Goal: Task Accomplishment & Management: Use online tool/utility

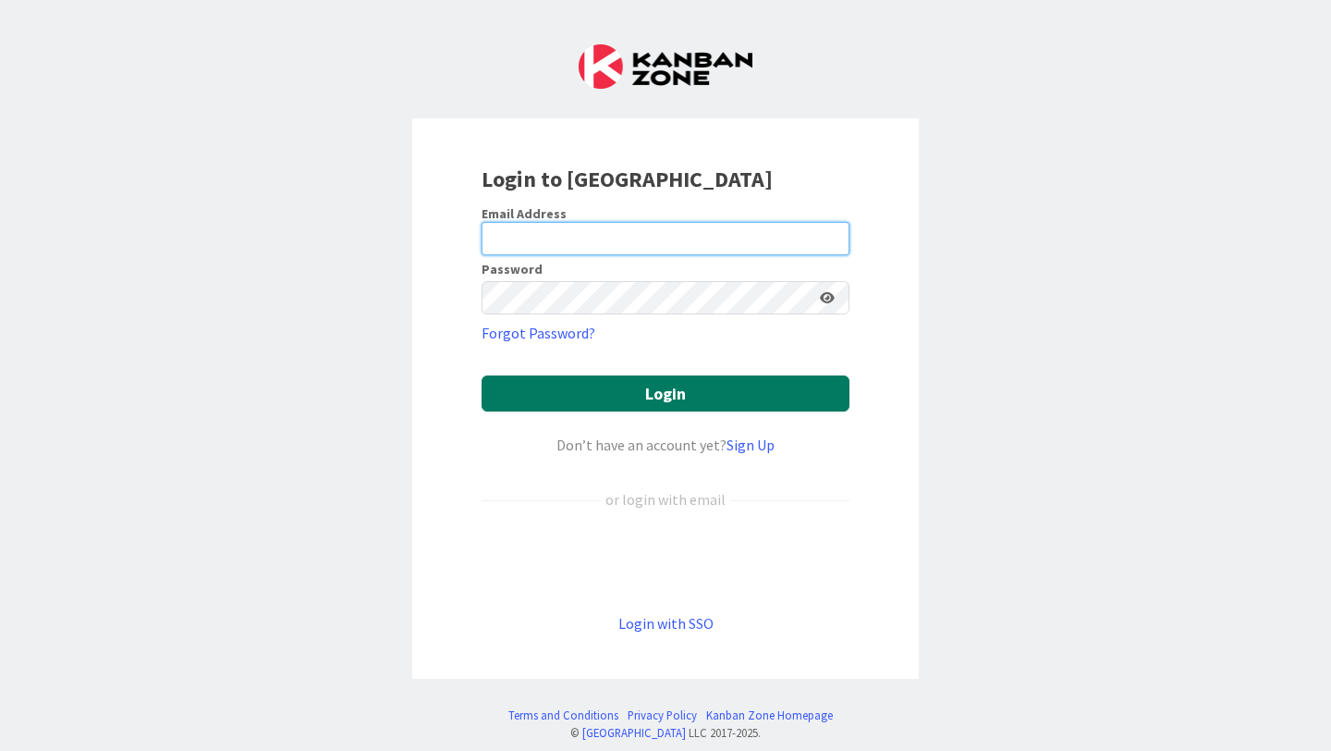
type input "[PERSON_NAME][EMAIL_ADDRESS][PERSON_NAME][DOMAIN_NAME]"
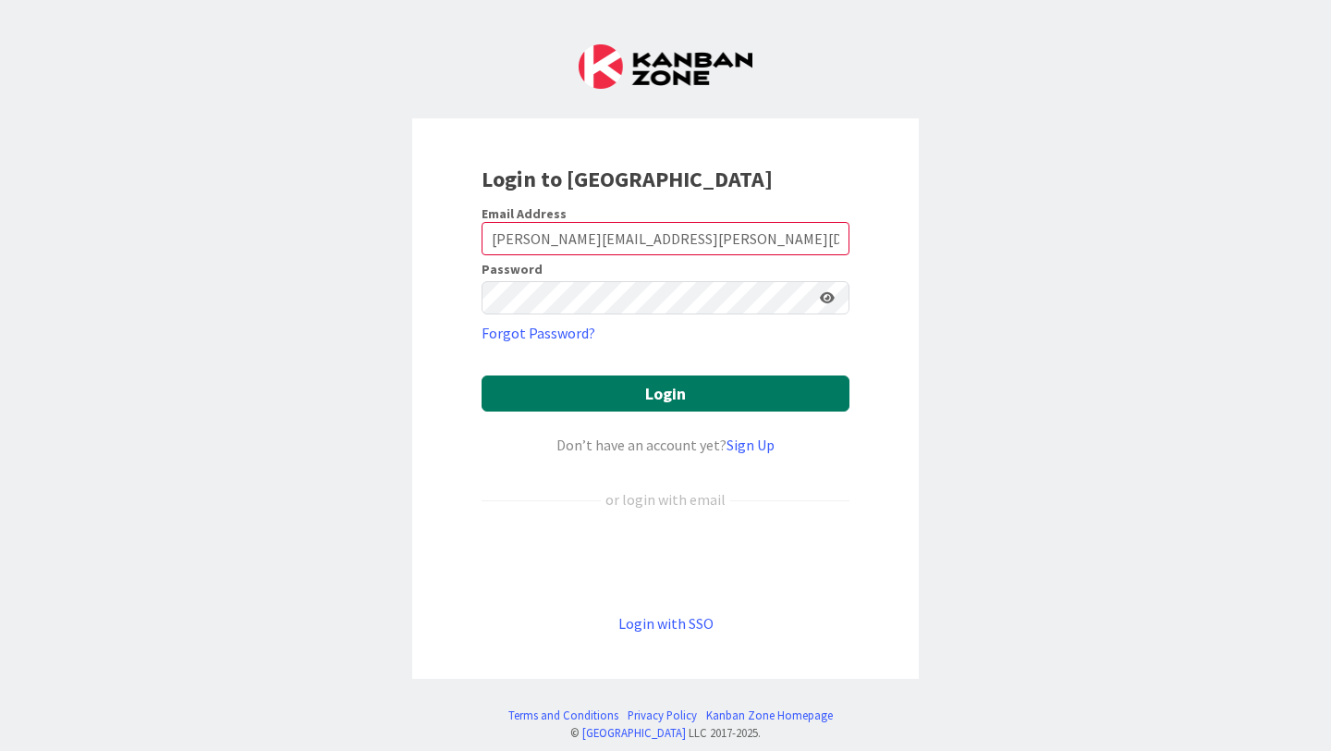
click at [695, 395] on button "Login" at bounding box center [666, 393] width 368 height 36
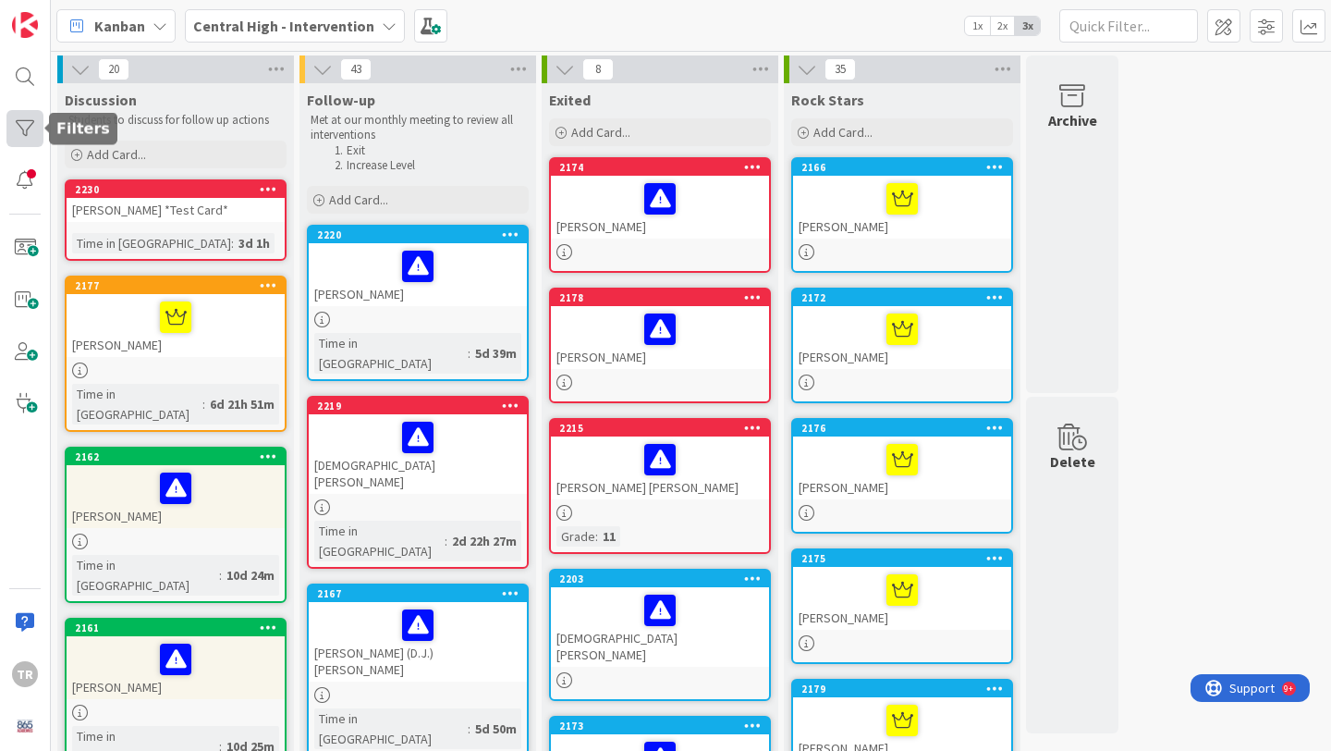
click at [29, 128] on div at bounding box center [24, 128] width 37 height 37
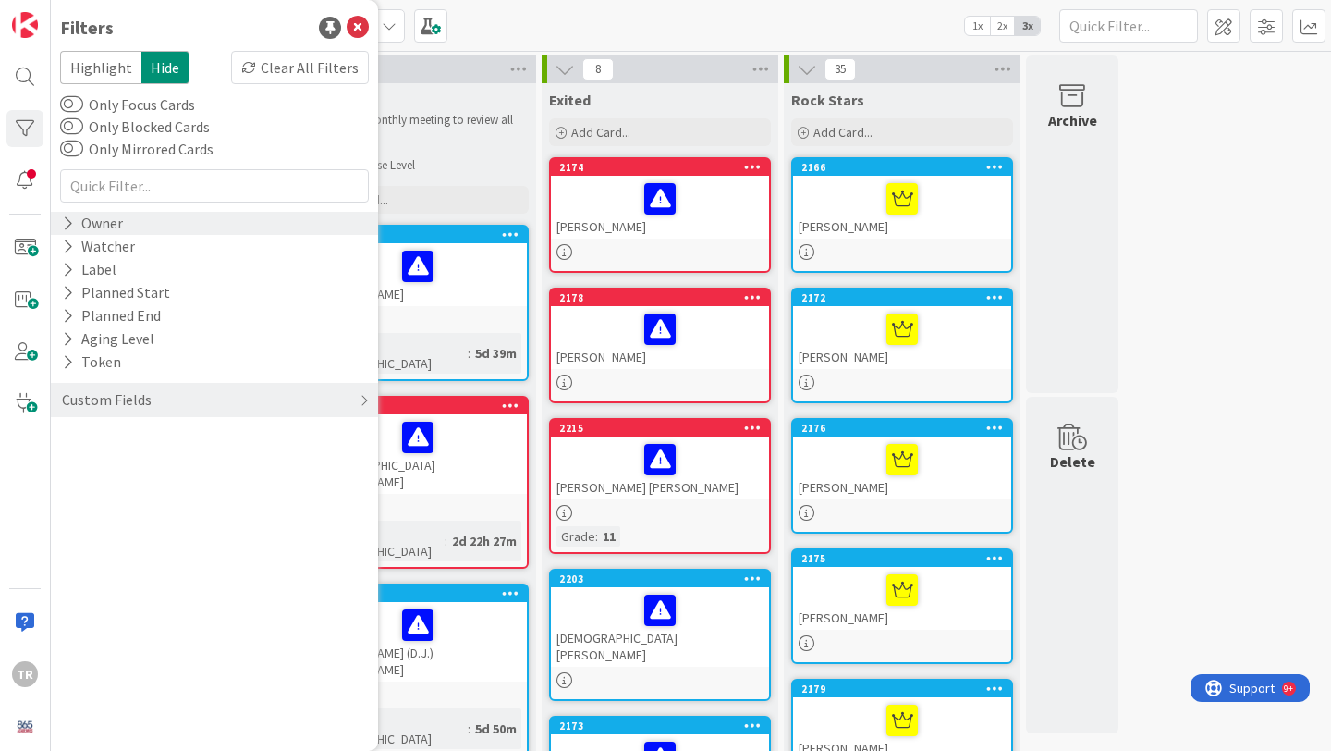
click at [116, 232] on div "Owner" at bounding box center [92, 223] width 65 height 23
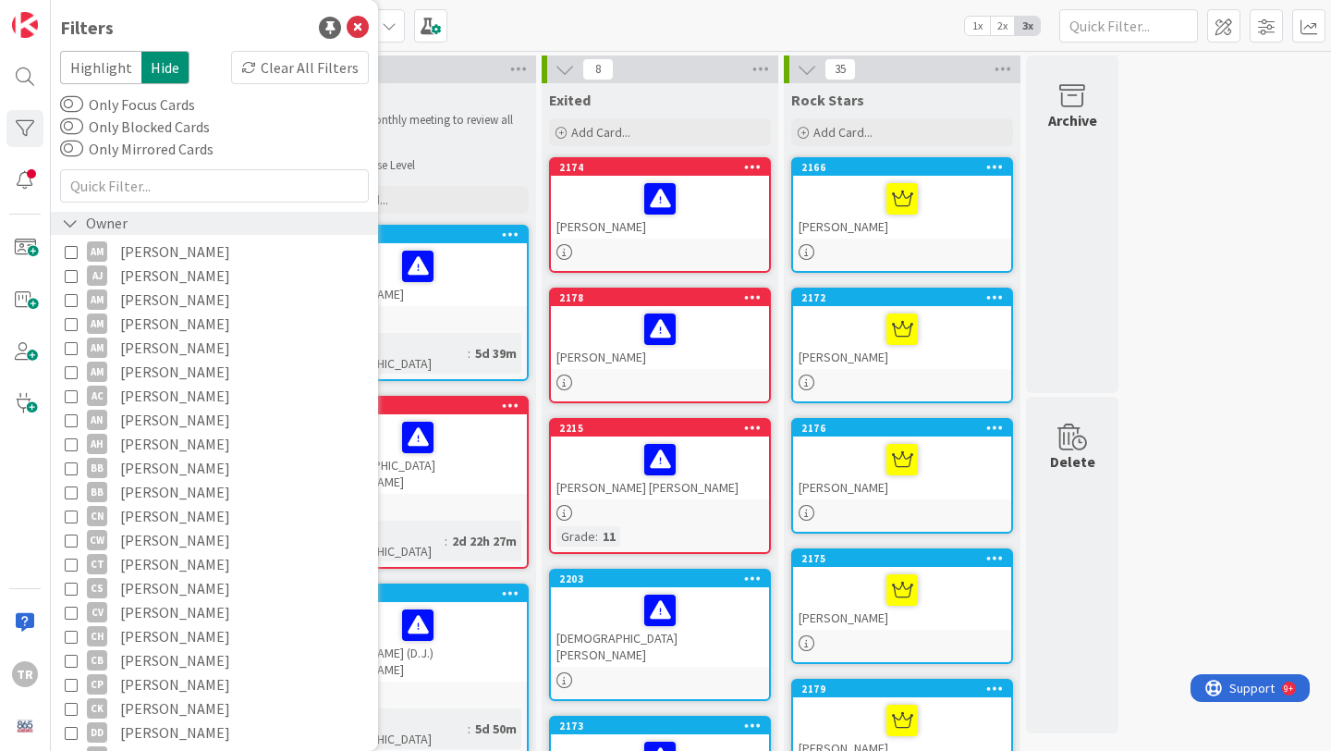
click at [116, 223] on div "Owner" at bounding box center [94, 223] width 69 height 23
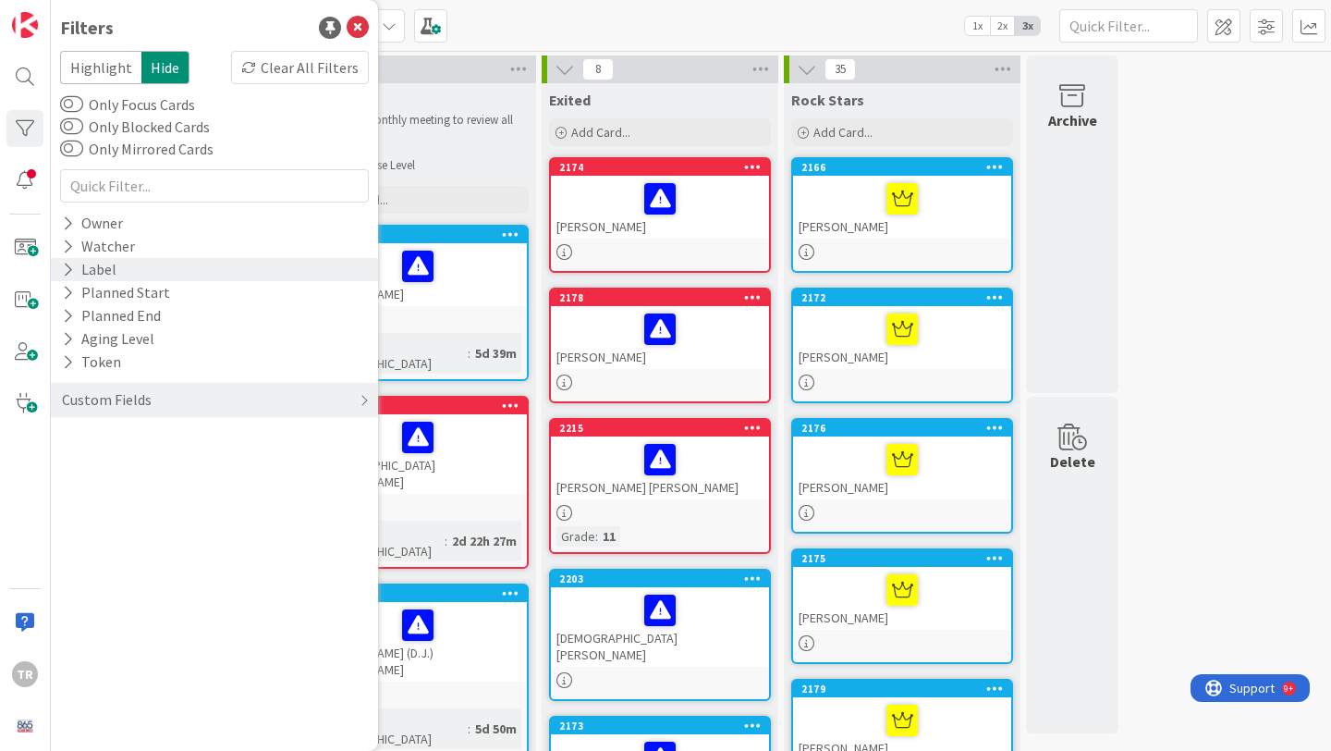
click at [99, 265] on div "Label" at bounding box center [89, 269] width 58 height 23
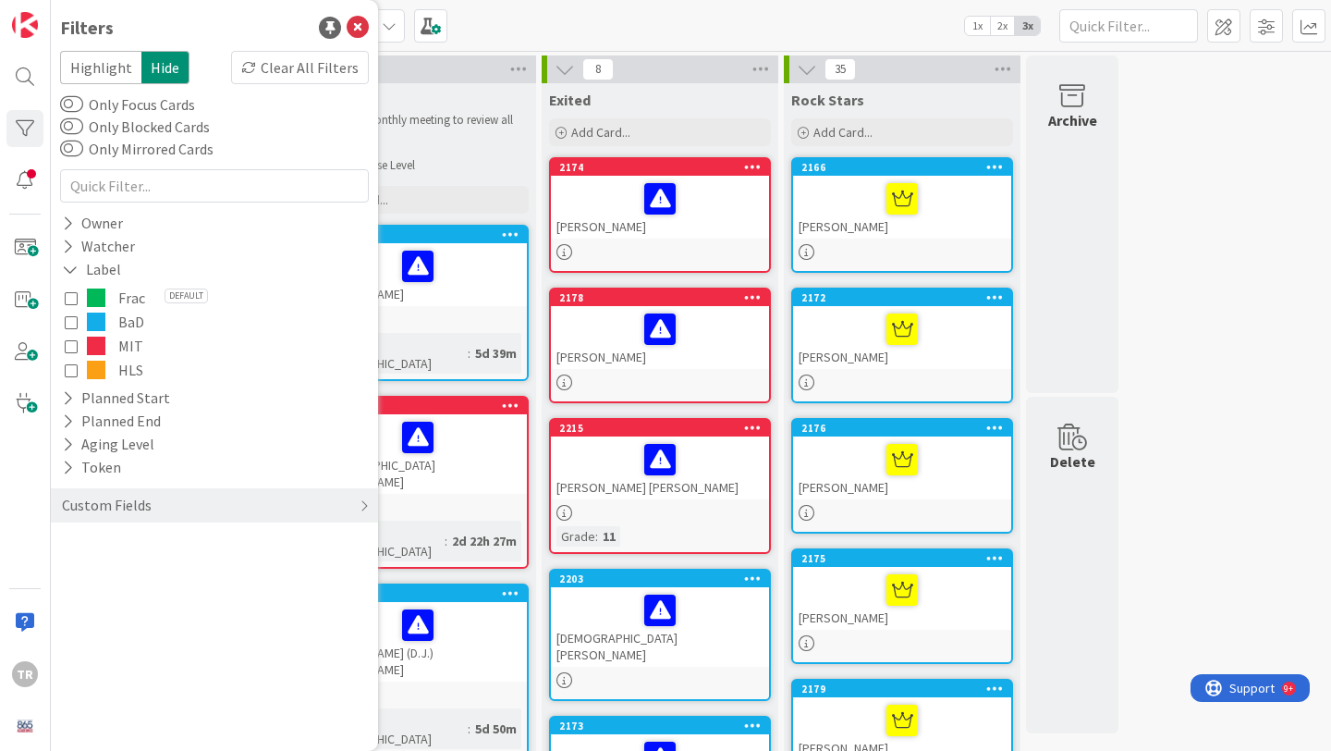
click at [104, 293] on span at bounding box center [96, 297] width 18 height 18
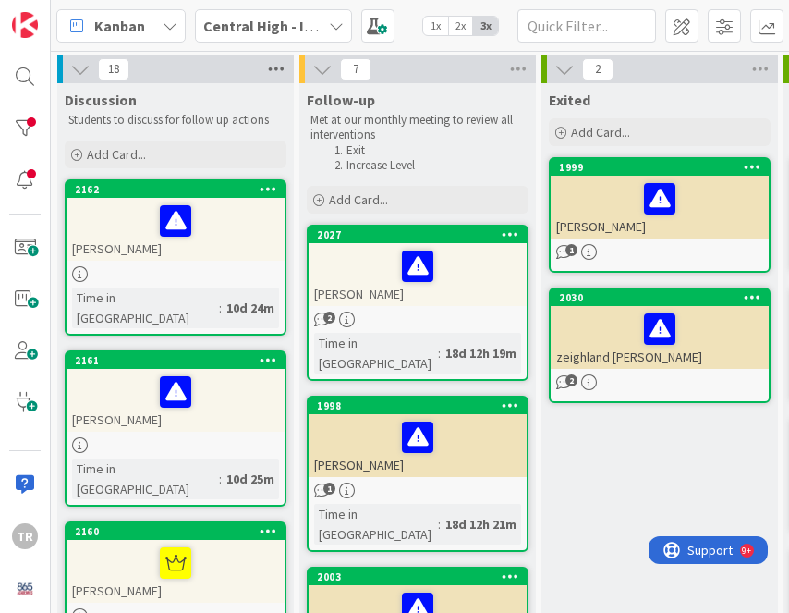
click at [271, 72] on icon at bounding box center [276, 69] width 24 height 28
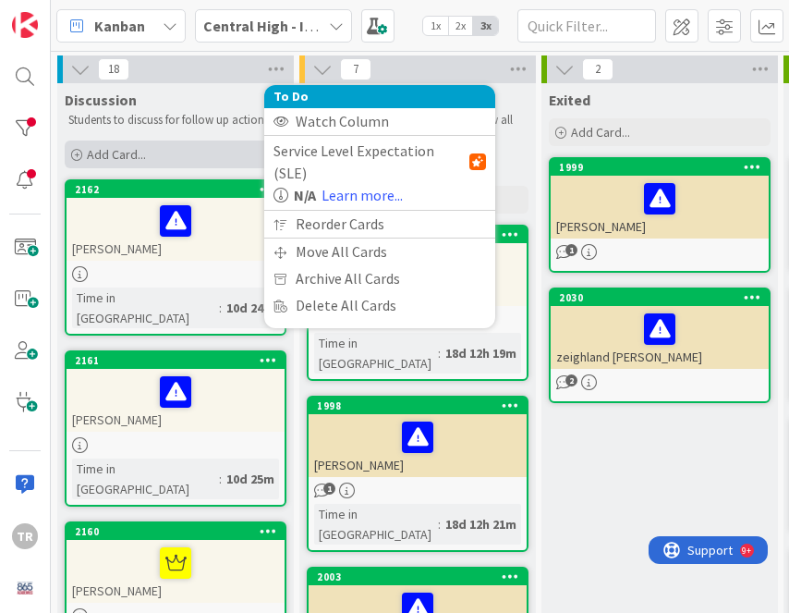
click at [181, 153] on div "Add Card..." at bounding box center [176, 155] width 222 height 28
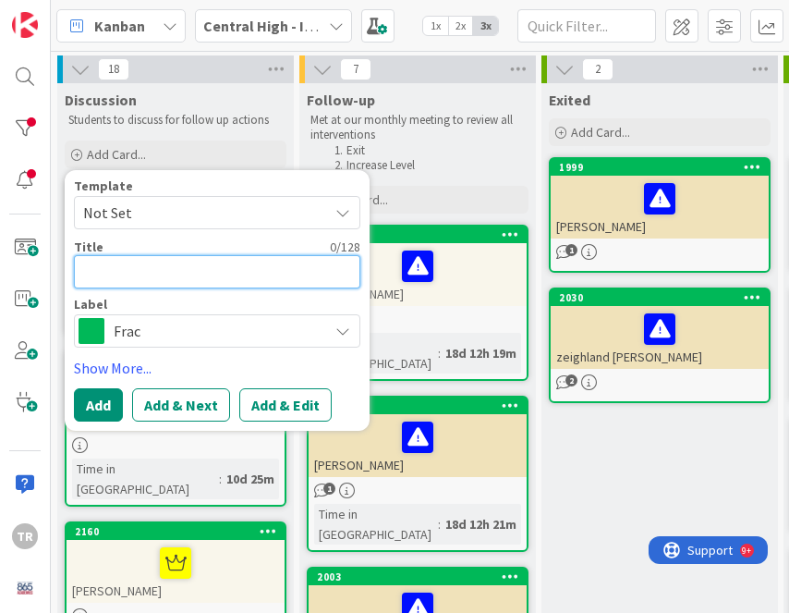
paste textarea "[PERSON_NAME]"
type textarea "x"
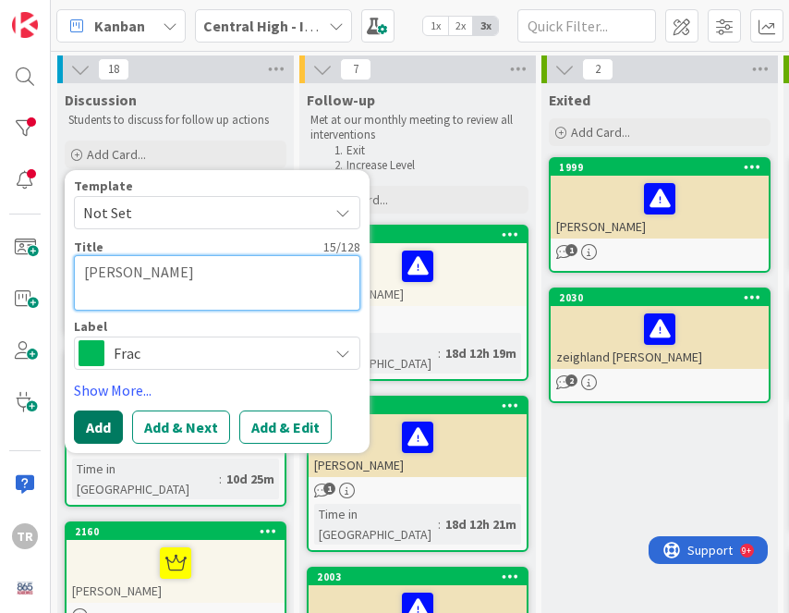
type textarea "[PERSON_NAME]"
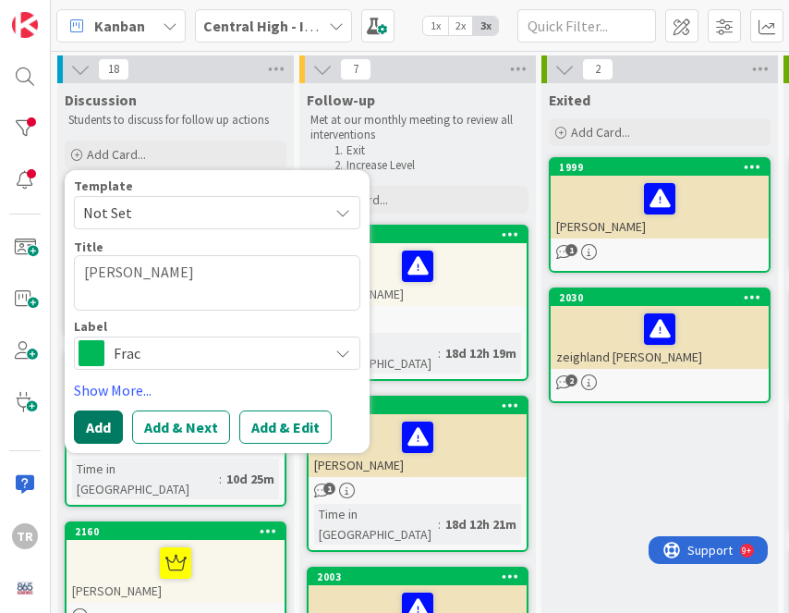
click at [99, 429] on button "Add" at bounding box center [98, 426] width 49 height 33
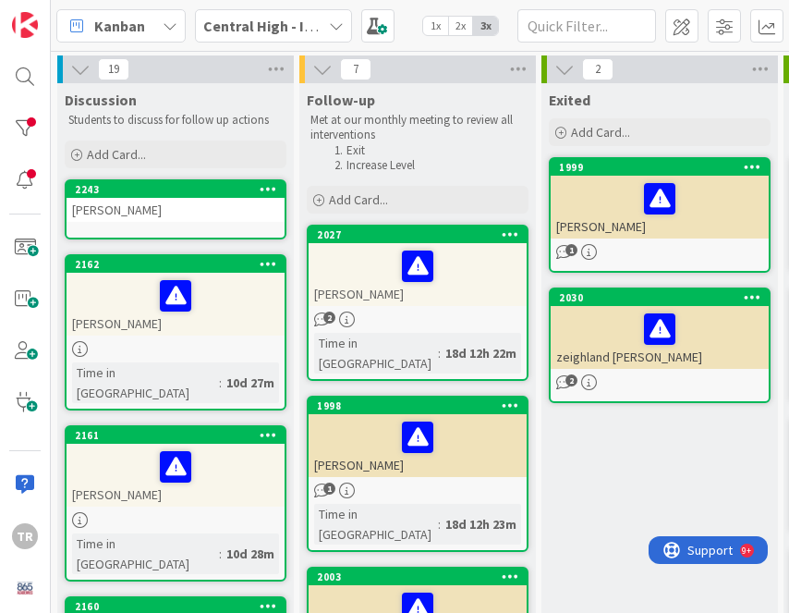
click at [173, 215] on div "[PERSON_NAME]" at bounding box center [176, 210] width 218 height 24
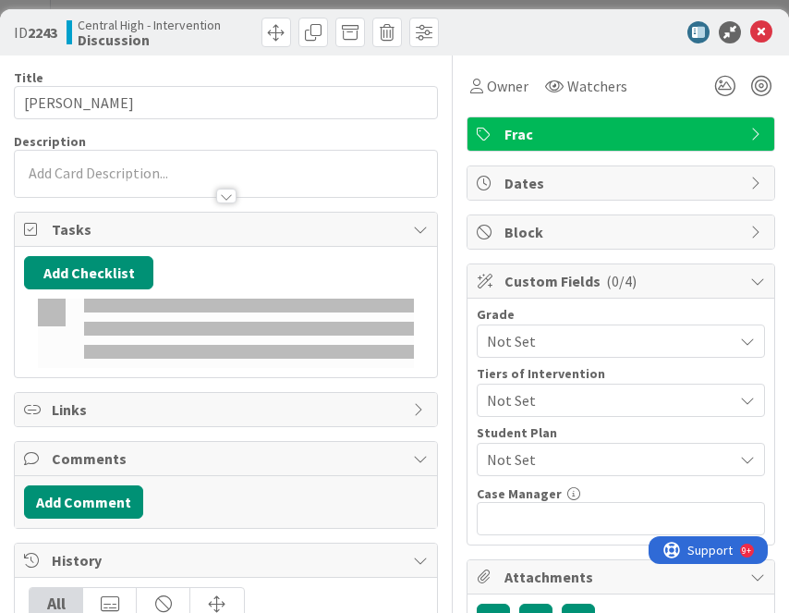
type input "[PERSON_NAME]"
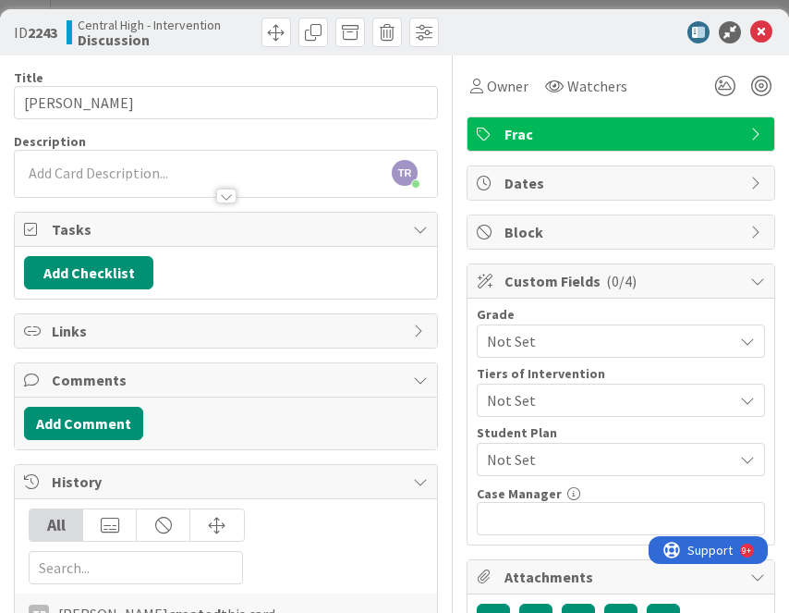
click at [176, 173] on div "TR [PERSON_NAME] just joined" at bounding box center [226, 174] width 422 height 46
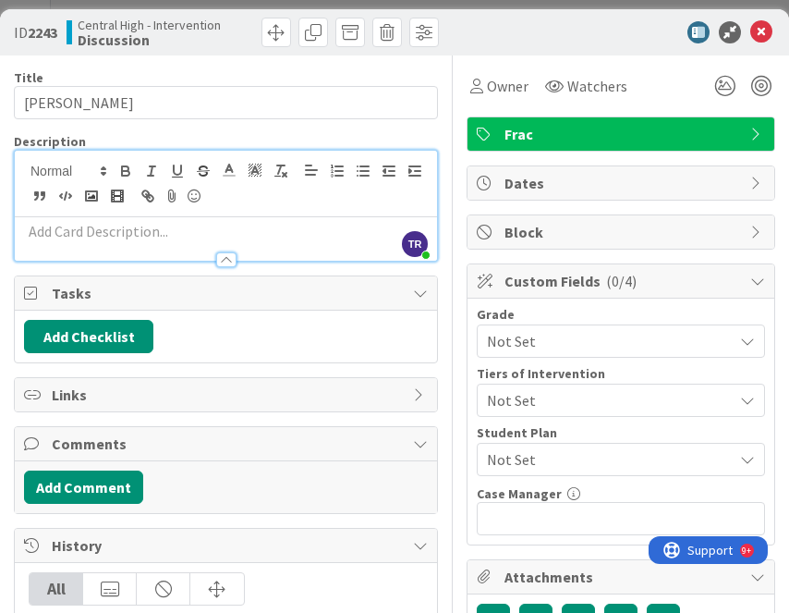
click at [193, 229] on p at bounding box center [226, 231] width 404 height 21
click at [719, 88] on icon at bounding box center [725, 85] width 33 height 33
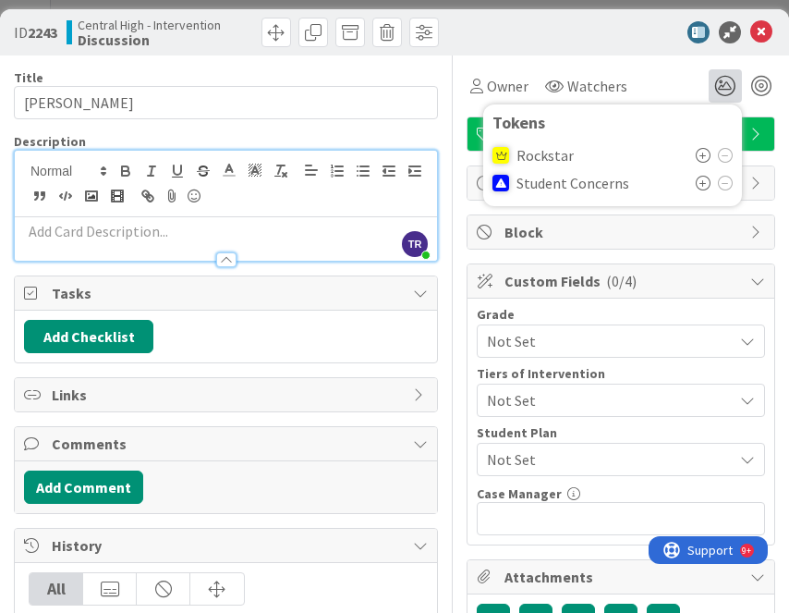
click at [704, 160] on icon at bounding box center [703, 155] width 15 height 15
click at [152, 233] on p at bounding box center [226, 231] width 404 height 21
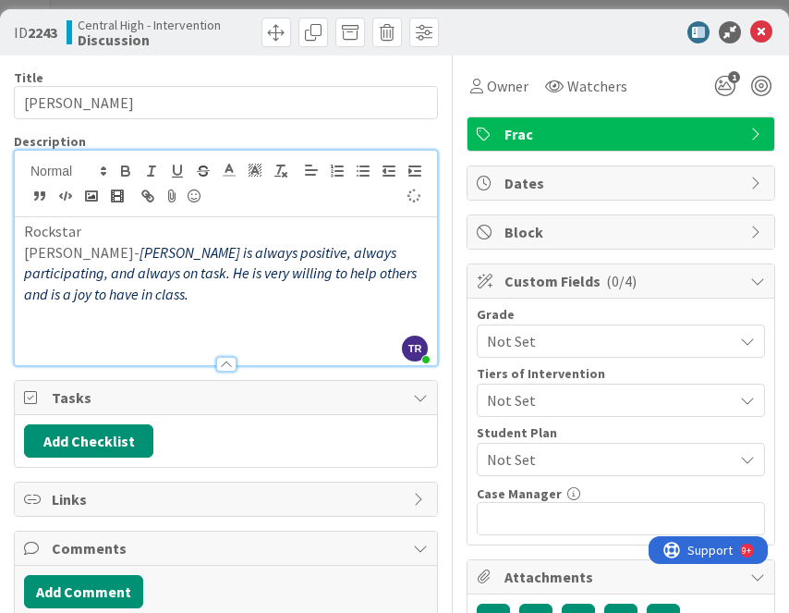
type input "[PERSON_NAME]"
click at [768, 31] on icon at bounding box center [762, 32] width 22 height 22
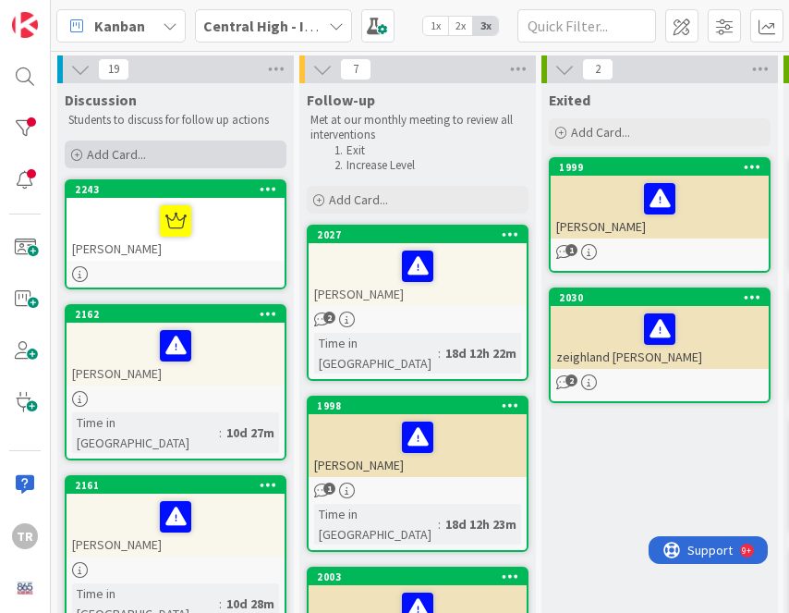
click at [154, 148] on div "Add Card..." at bounding box center [176, 155] width 222 height 28
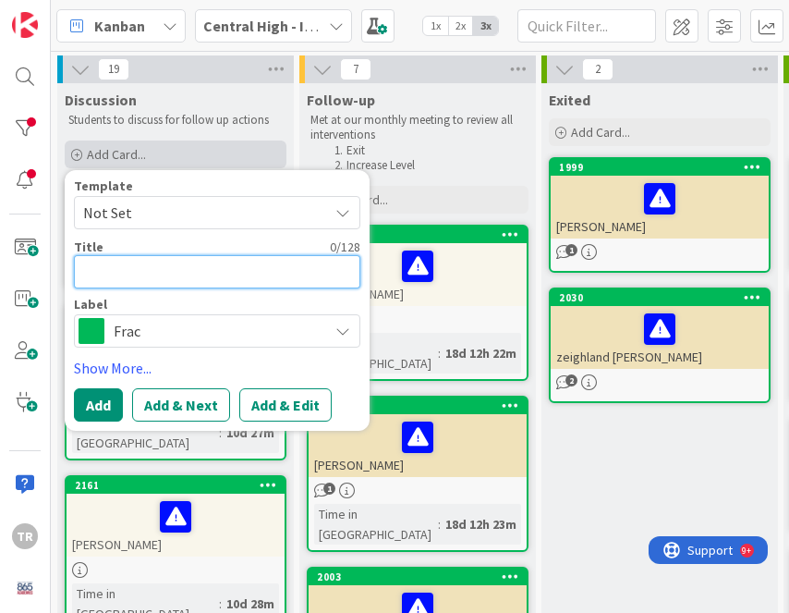
type textarea "x"
type textarea "S"
type textarea "x"
type textarea "Sa"
type textarea "x"
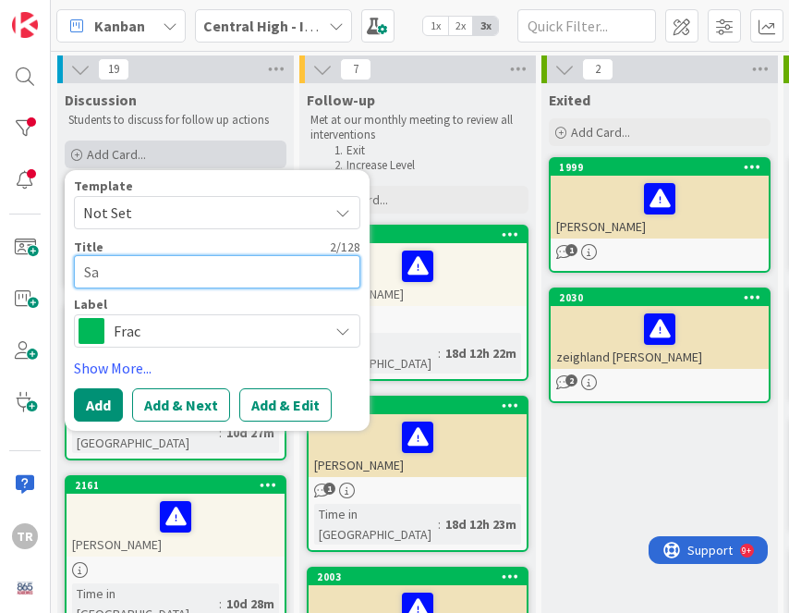
type textarea "[PERSON_NAME]"
type textarea "x"
type textarea "[PERSON_NAME]"
type textarea "x"
type textarea "[PERSON_NAME]"
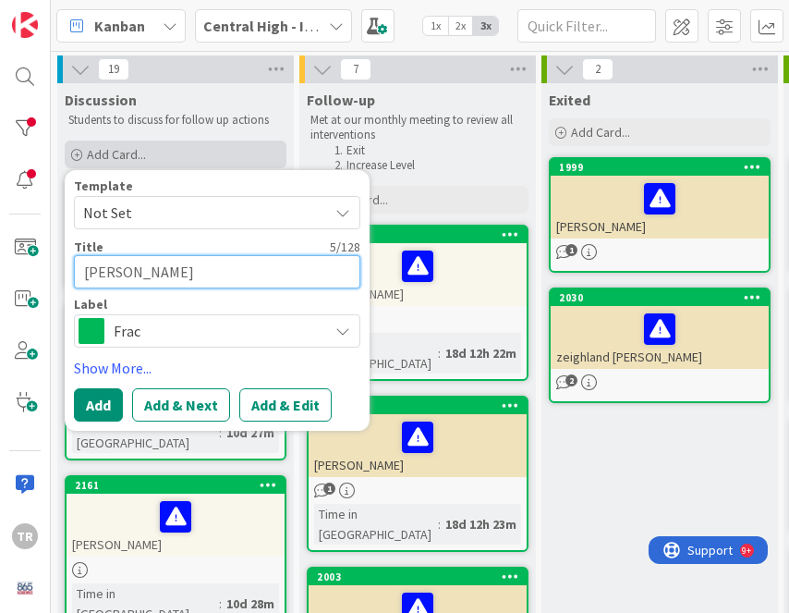
type textarea "x"
type textarea "[PERSON_NAME]"
type textarea "x"
type textarea "[PERSON_NAME]"
type textarea "x"
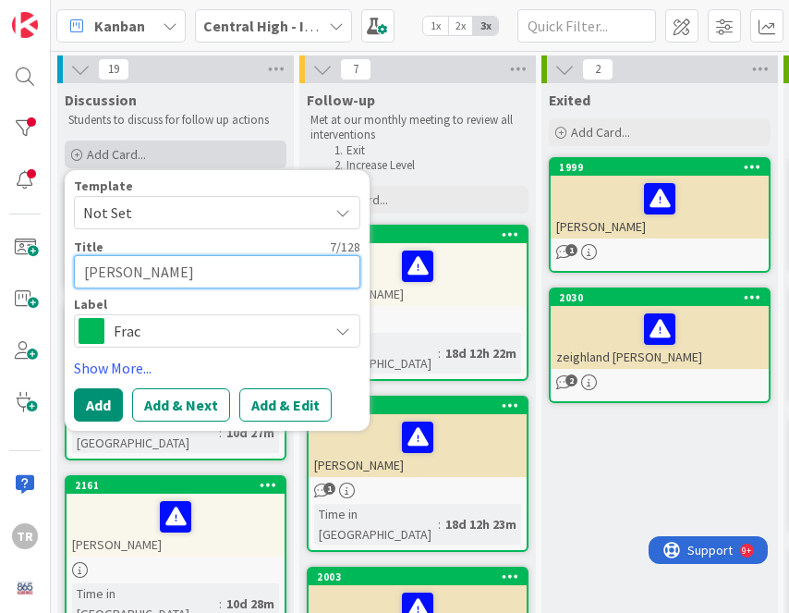
type textarea "[PERSON_NAME]"
type textarea "x"
type textarea "[PERSON_NAME]"
type textarea "x"
type textarea "[PERSON_NAME]"
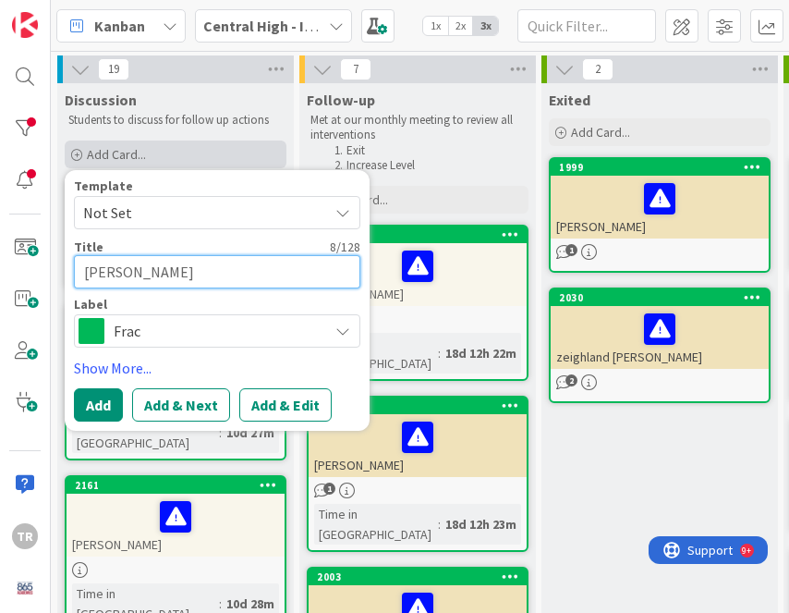
type textarea "x"
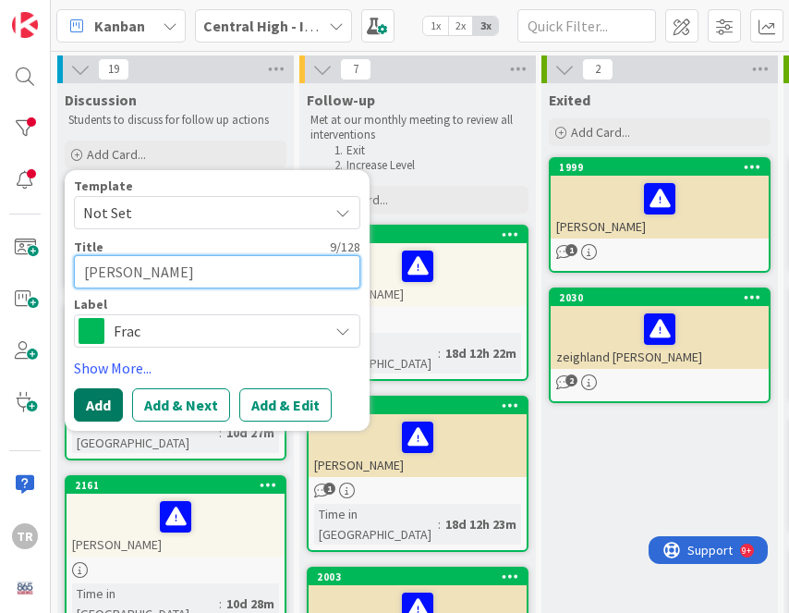
type textarea "[PERSON_NAME]"
click at [96, 406] on button "Add" at bounding box center [98, 404] width 49 height 33
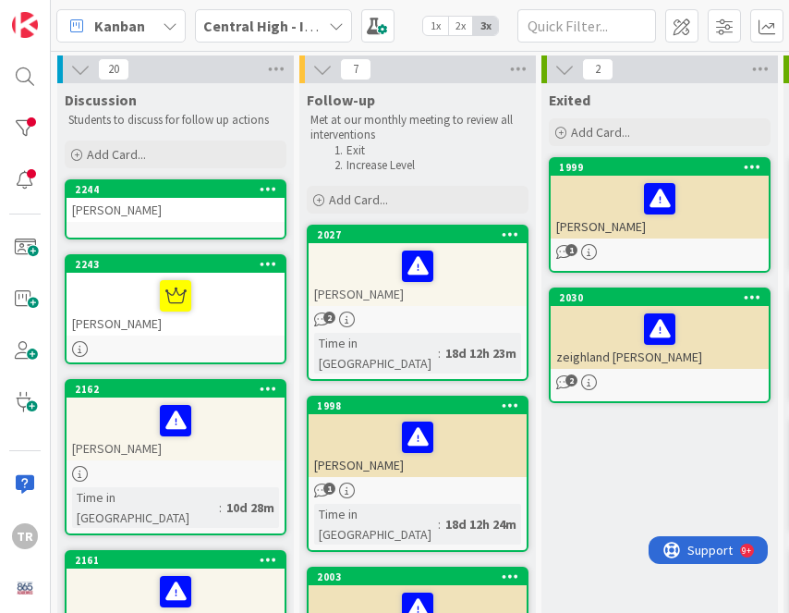
click at [158, 214] on div "[PERSON_NAME]" at bounding box center [176, 210] width 218 height 24
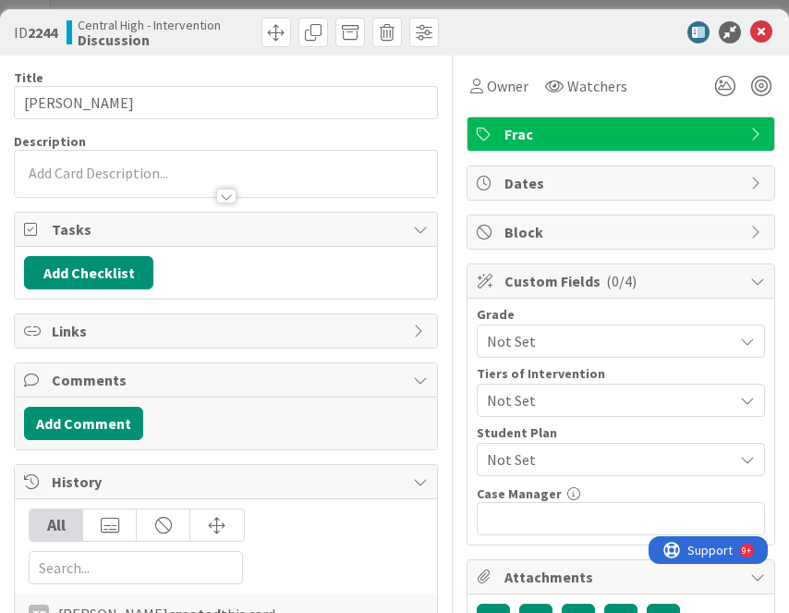
click at [161, 174] on div at bounding box center [226, 174] width 422 height 46
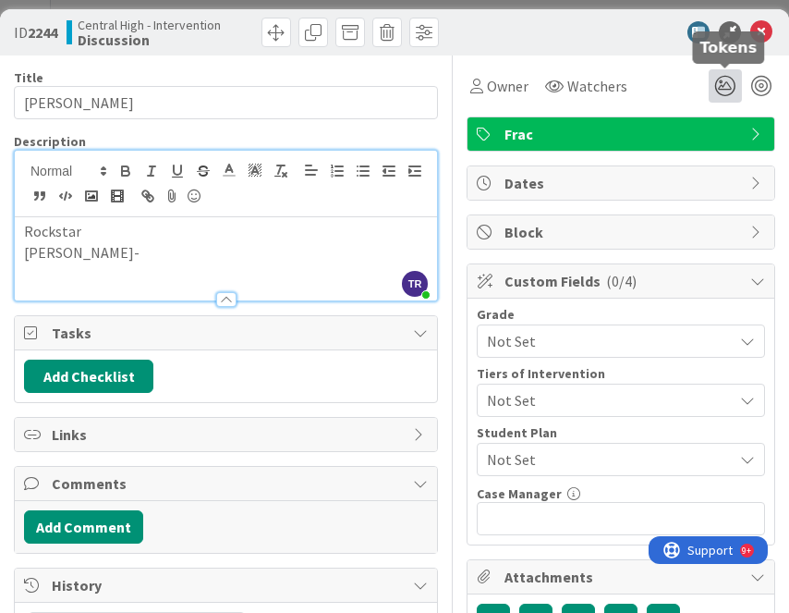
click at [732, 89] on icon at bounding box center [725, 85] width 33 height 33
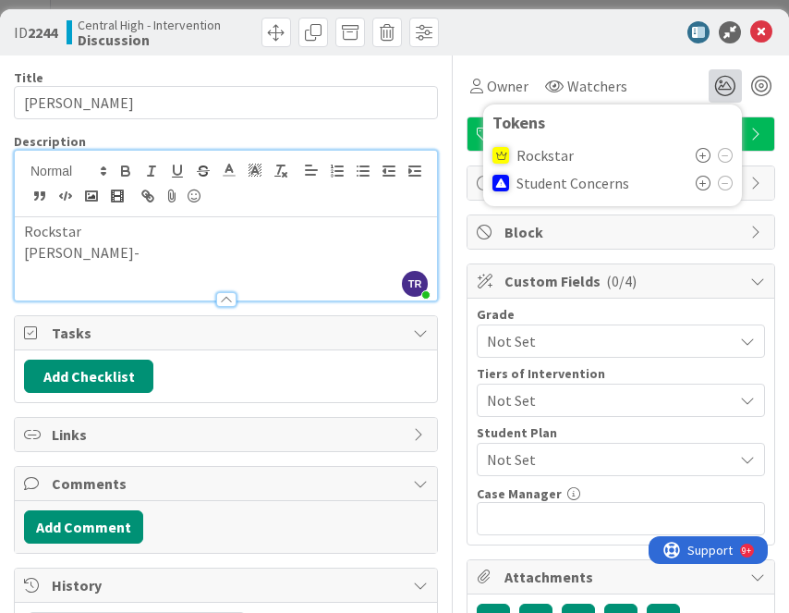
click at [708, 154] on icon at bounding box center [703, 155] width 15 height 15
click at [160, 269] on div "Rockstar [PERSON_NAME]-" at bounding box center [226, 258] width 422 height 83
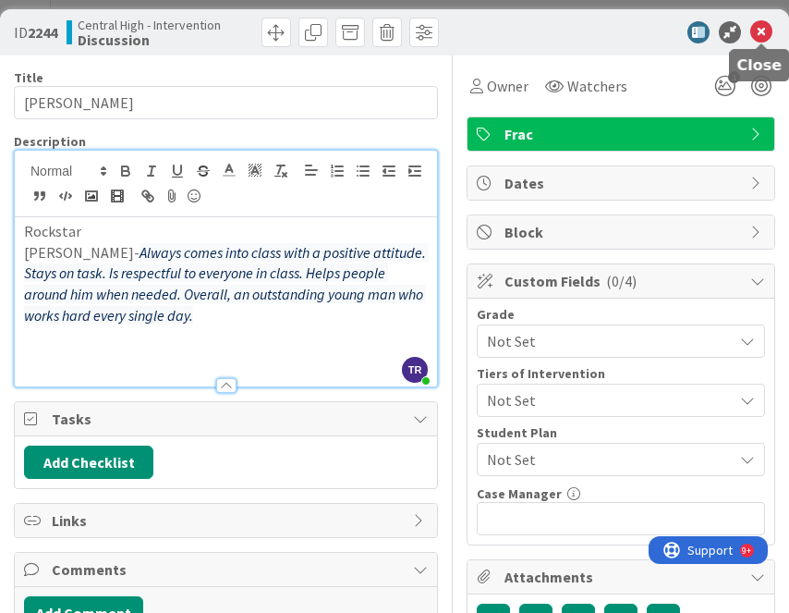
click at [758, 32] on icon at bounding box center [762, 32] width 22 height 22
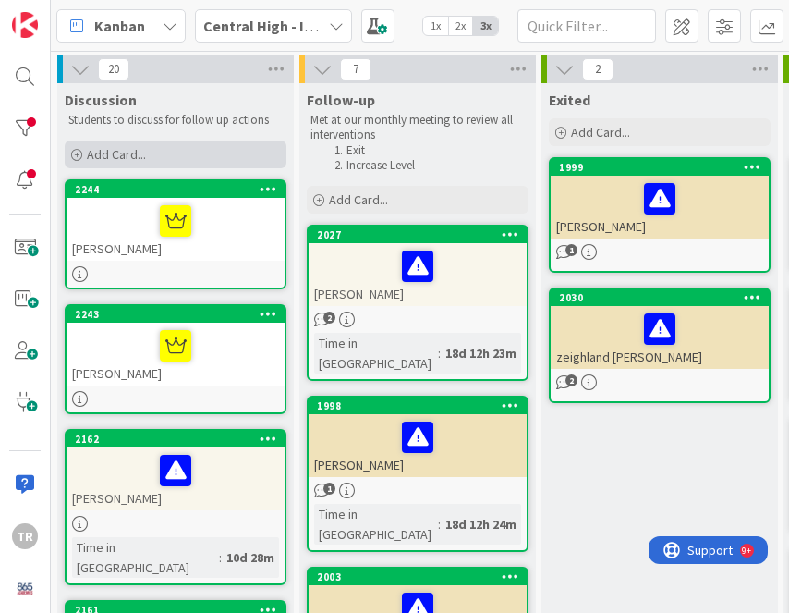
click at [121, 159] on span "Add Card..." at bounding box center [116, 154] width 59 height 17
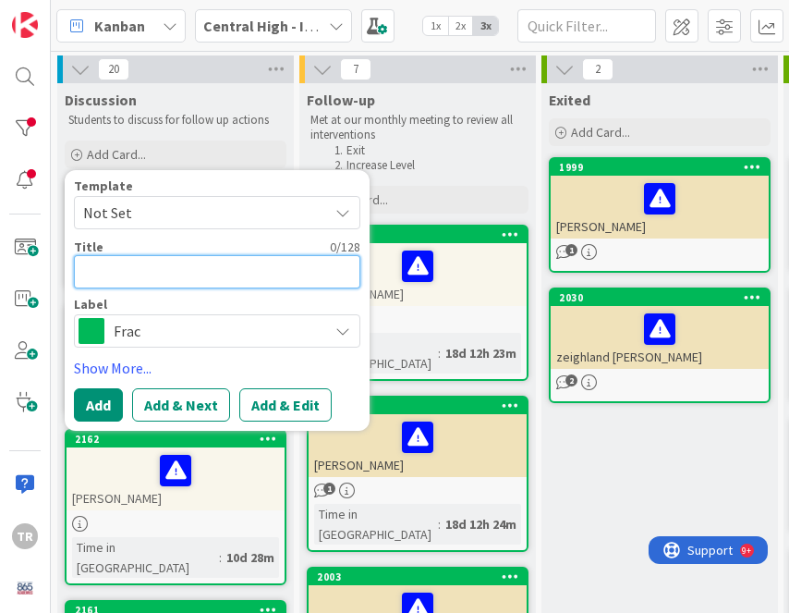
click at [164, 280] on textarea at bounding box center [217, 271] width 287 height 33
paste textarea "[PERSON_NAME]"
type textarea "x"
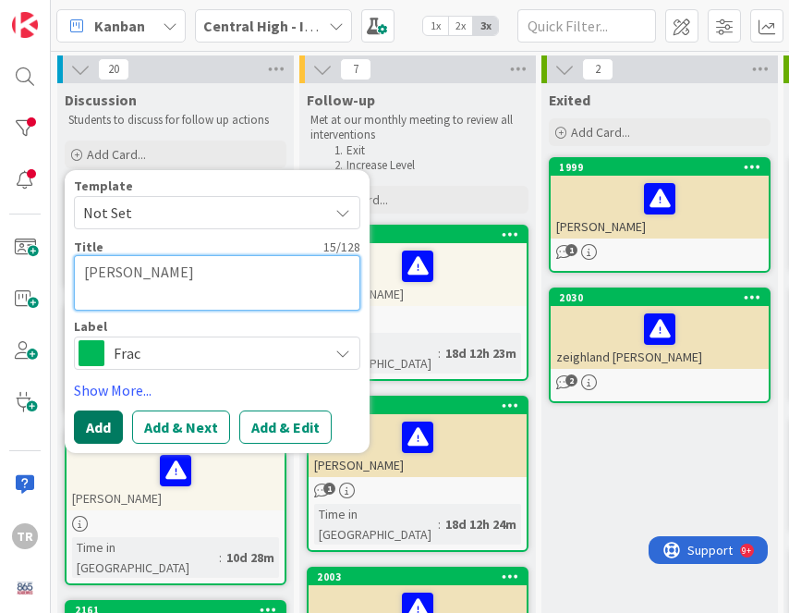
type textarea "[PERSON_NAME]"
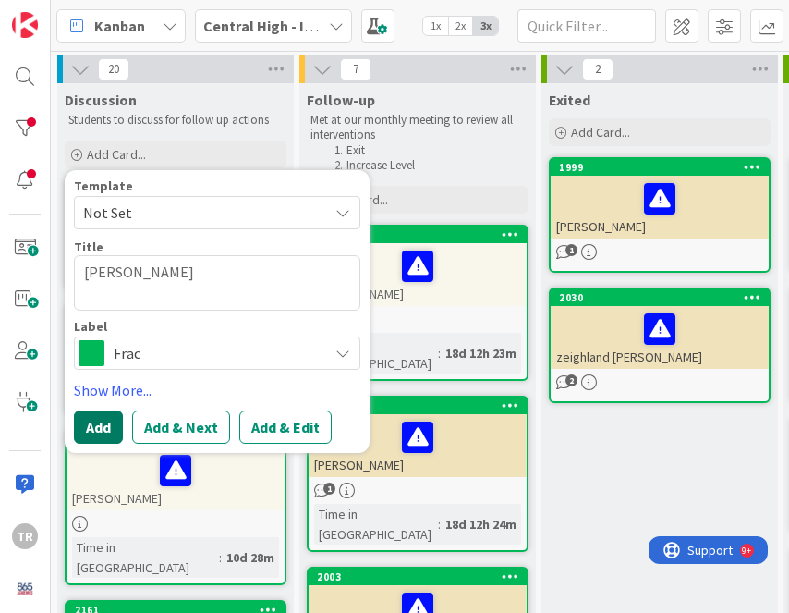
click at [102, 434] on button "Add" at bounding box center [98, 426] width 49 height 33
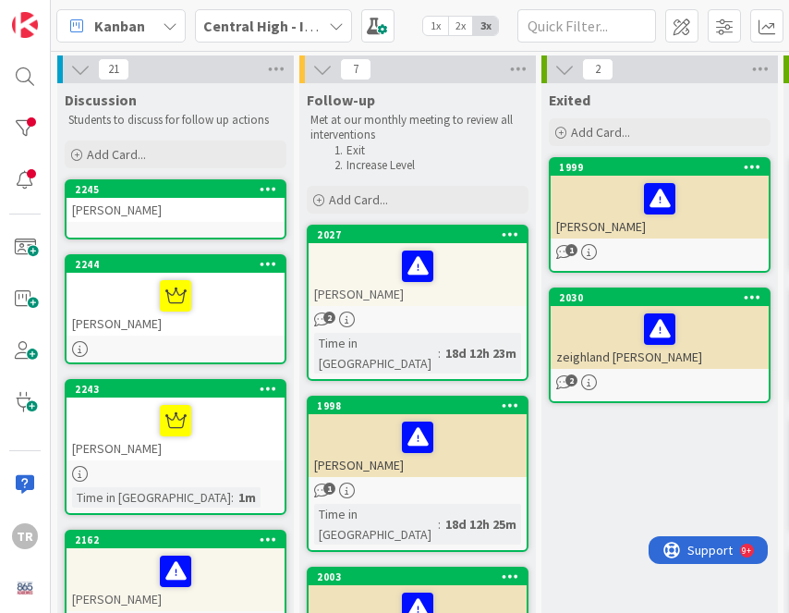
click at [148, 202] on div "[PERSON_NAME]" at bounding box center [176, 210] width 218 height 24
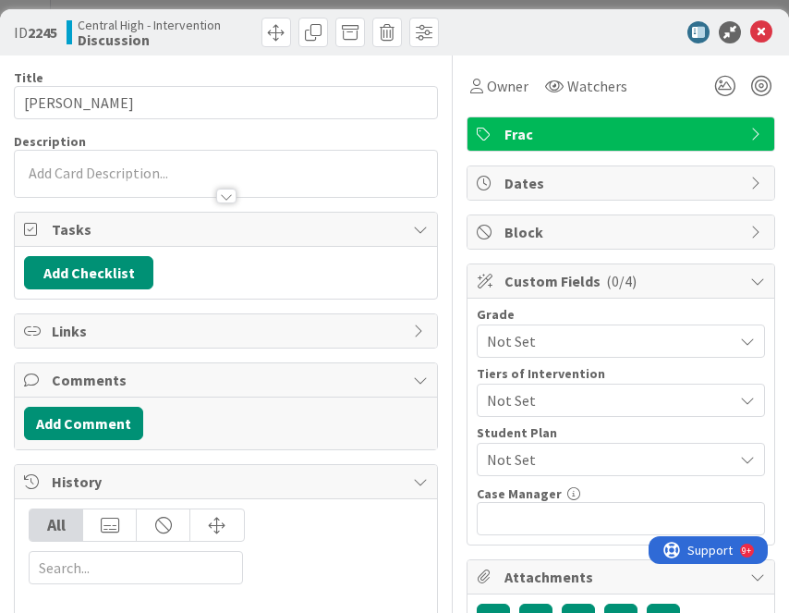
type input "[PERSON_NAME]"
click at [728, 88] on icon at bounding box center [725, 85] width 33 height 33
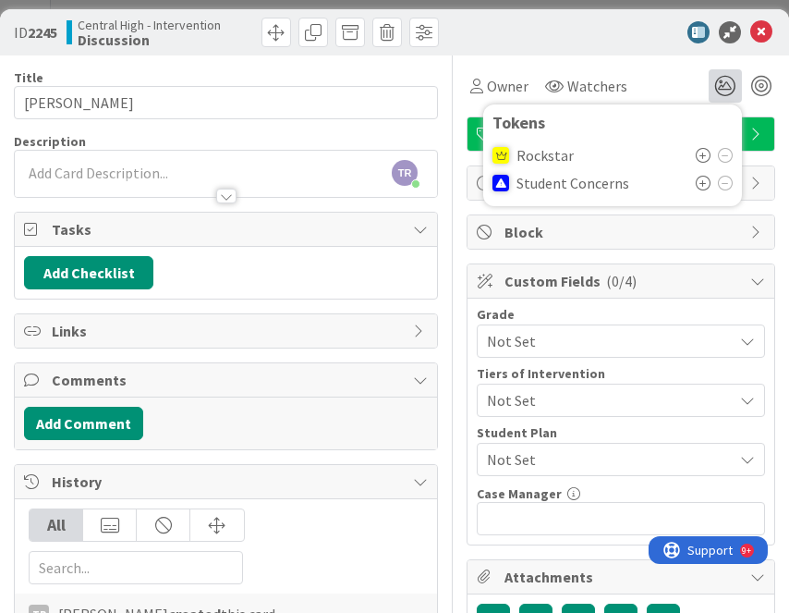
click at [706, 177] on icon at bounding box center [703, 183] width 15 height 15
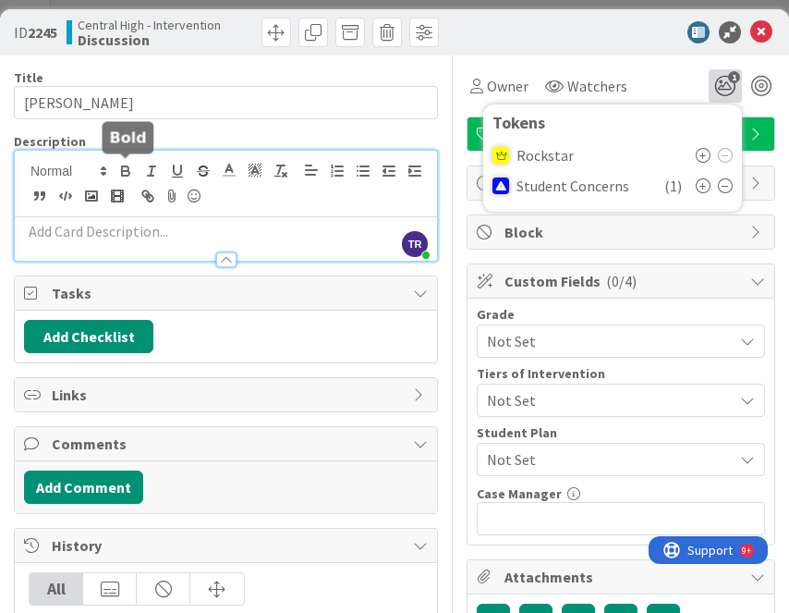
click at [128, 162] on div "TR [PERSON_NAME] just joined" at bounding box center [226, 206] width 422 height 110
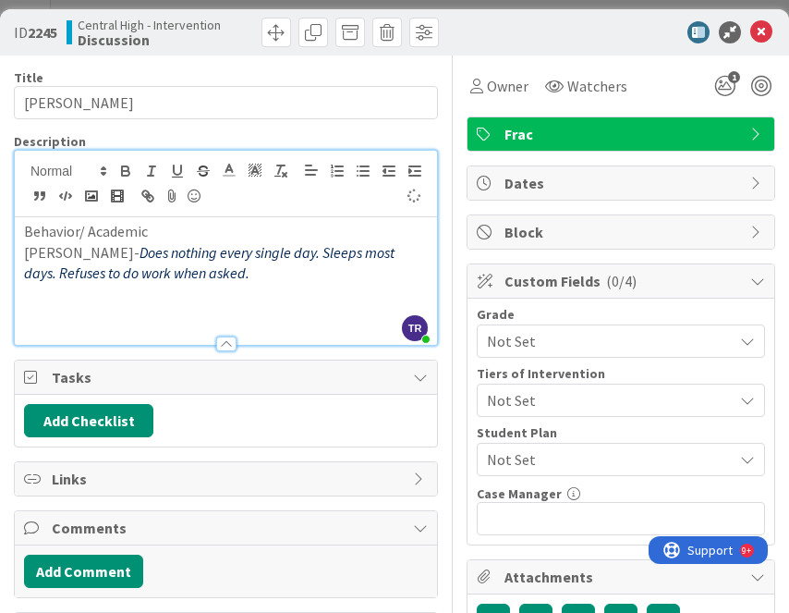
type input "[PERSON_NAME]"
click at [721, 91] on icon "1" at bounding box center [725, 85] width 33 height 33
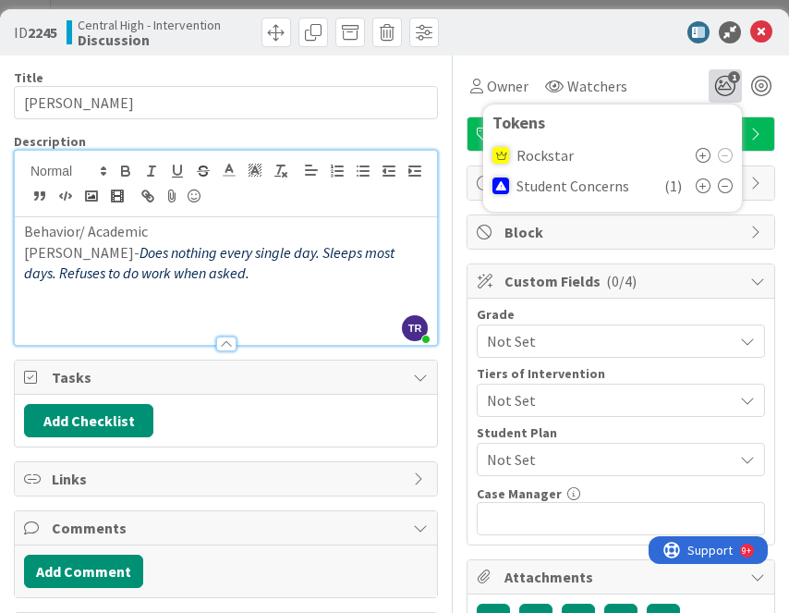
click at [640, 69] on div "Owner Watchers 1 Tokens Rockstar Student Concerns ( 1 )" at bounding box center [621, 85] width 309 height 33
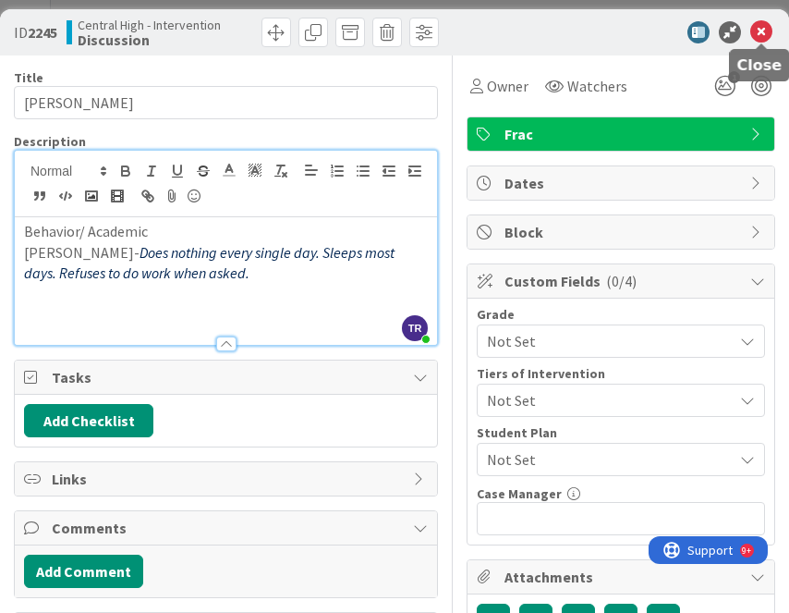
click at [769, 32] on icon at bounding box center [762, 32] width 22 height 22
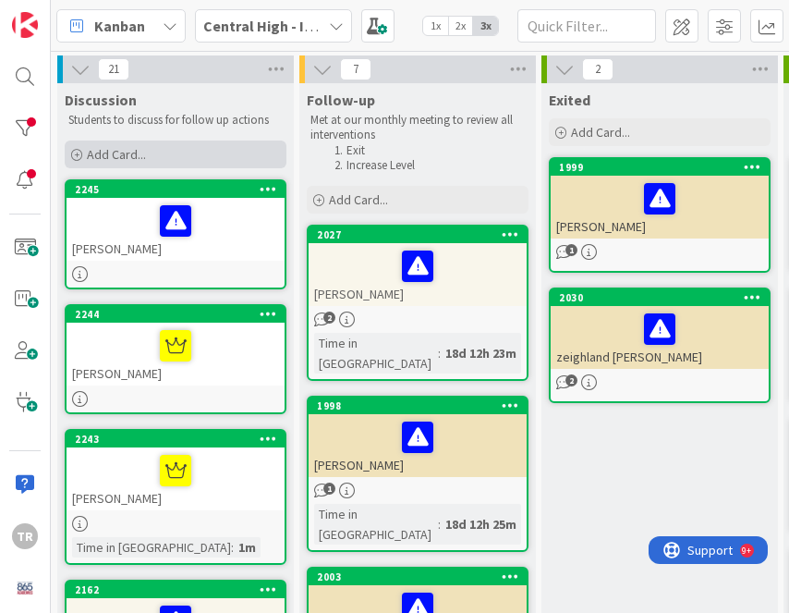
click at [153, 163] on div "Add Card..." at bounding box center [176, 155] width 222 height 28
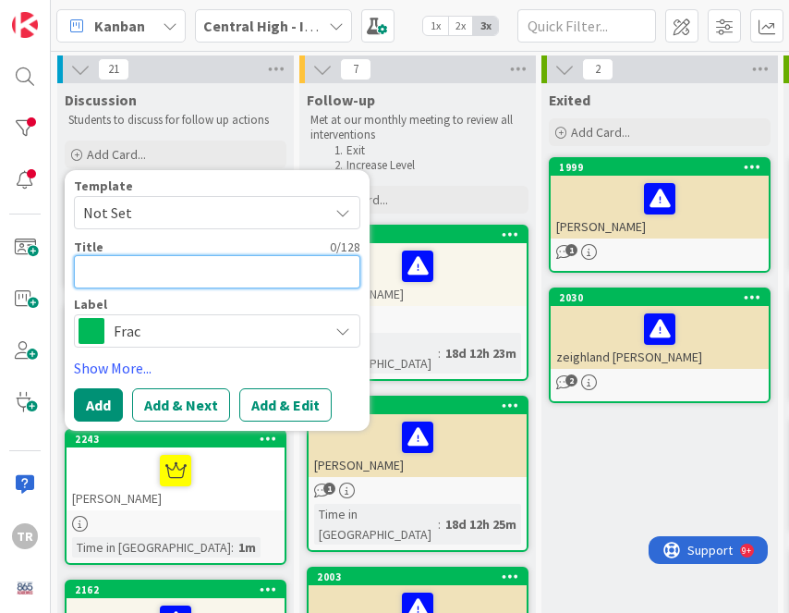
click at [134, 273] on textarea at bounding box center [217, 271] width 287 height 33
paste textarea "[PERSON_NAME]"
type textarea "x"
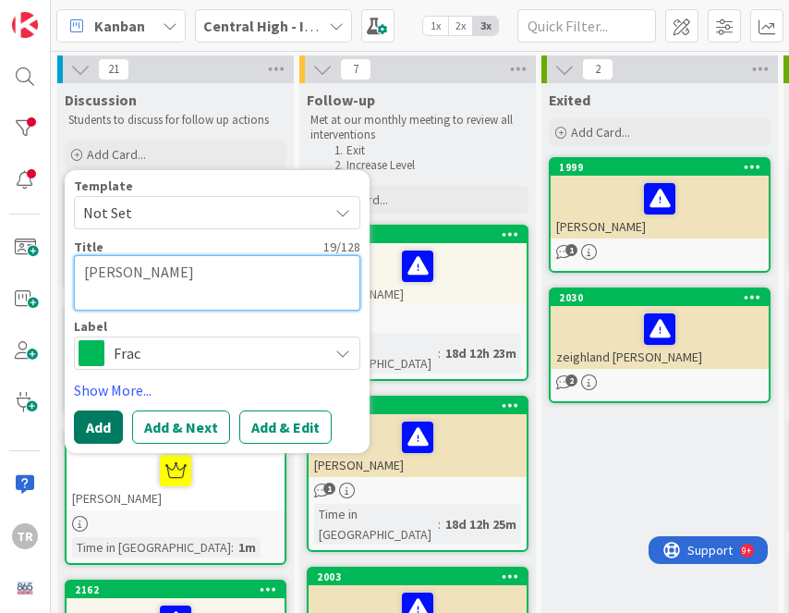
type textarea "[PERSON_NAME]"
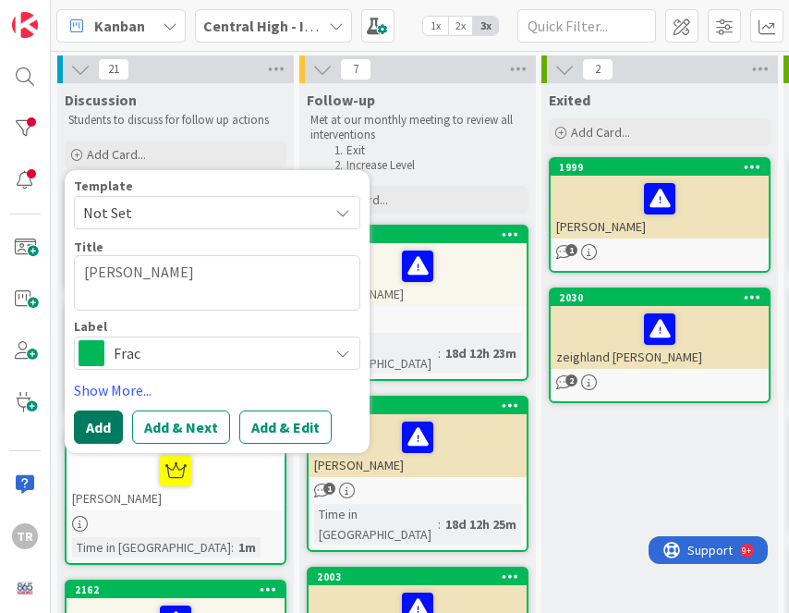
click at [101, 432] on button "Add" at bounding box center [98, 426] width 49 height 33
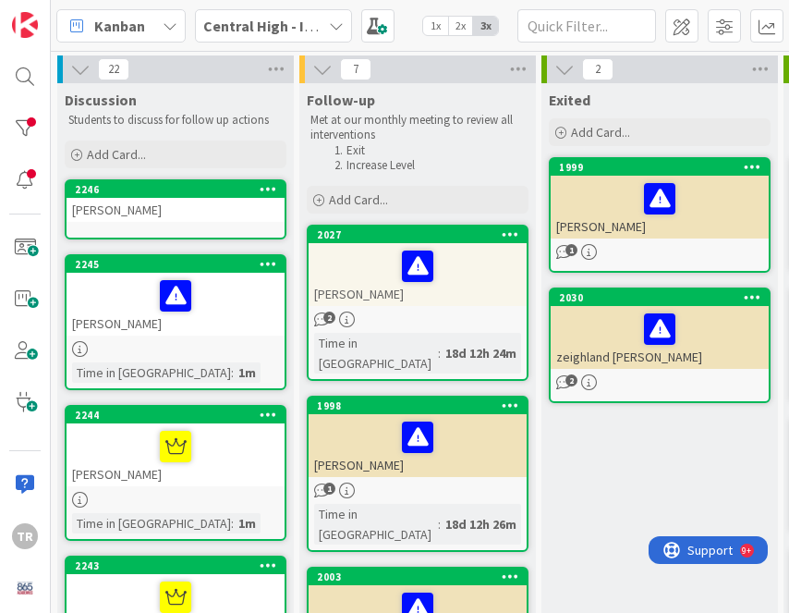
click at [144, 198] on div "[PERSON_NAME]" at bounding box center [176, 210] width 218 height 24
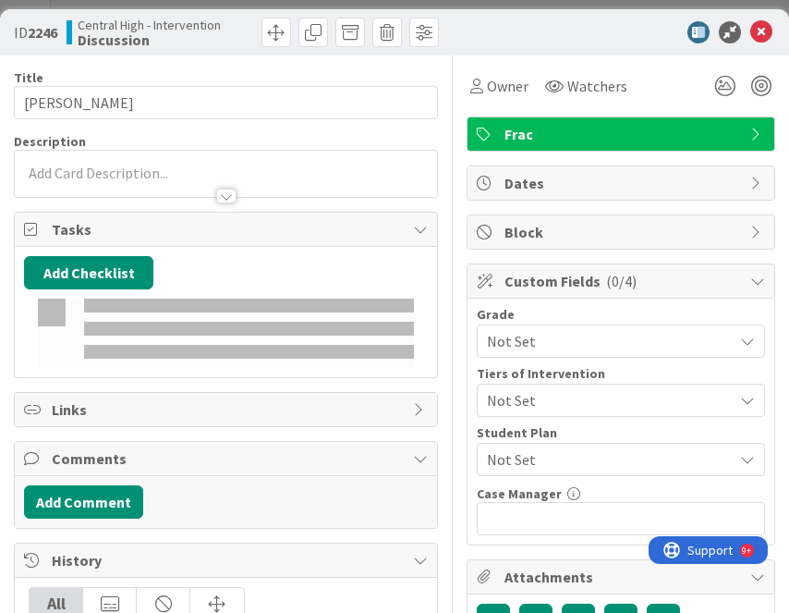
type input "[PERSON_NAME]"
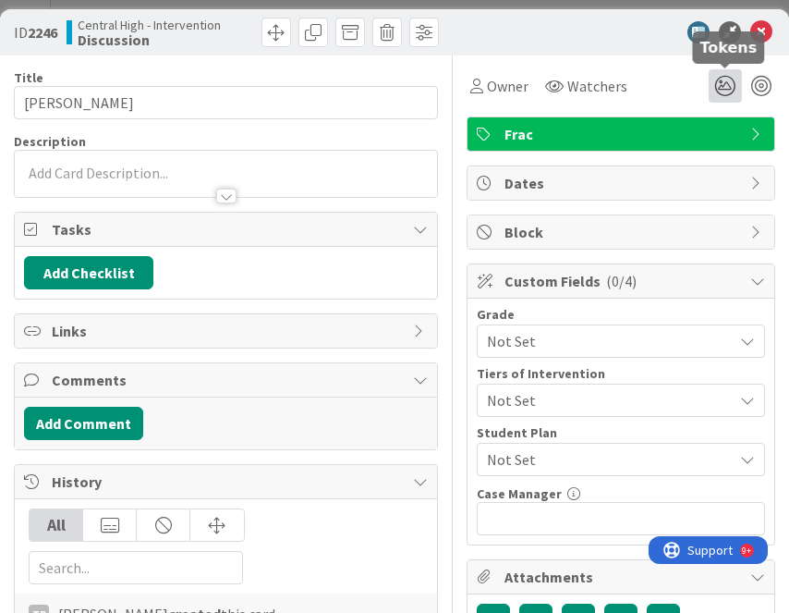
click at [727, 89] on icon at bounding box center [725, 85] width 33 height 33
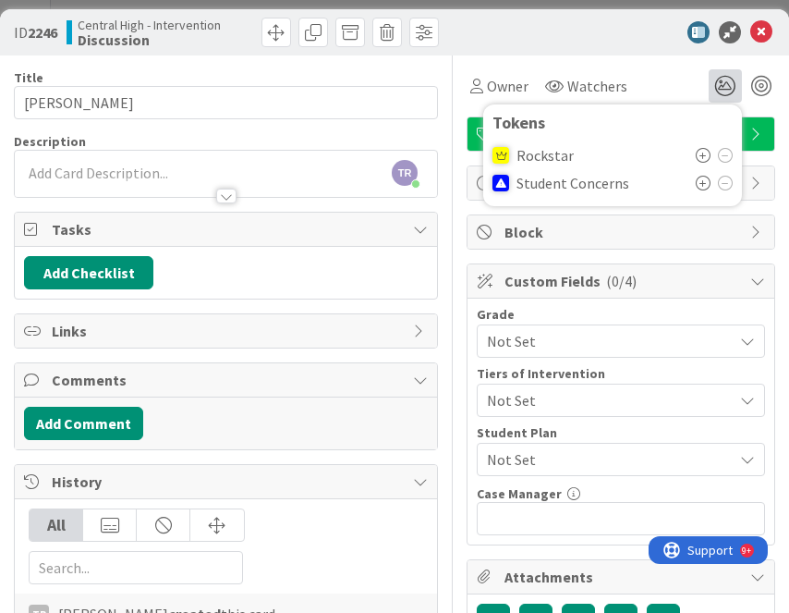
click at [700, 179] on icon at bounding box center [703, 183] width 15 height 15
click at [727, 192] on icon at bounding box center [725, 185] width 15 height 15
click at [704, 154] on icon at bounding box center [703, 155] width 15 height 15
click at [82, 173] on div "TR [PERSON_NAME] just joined" at bounding box center [226, 174] width 422 height 46
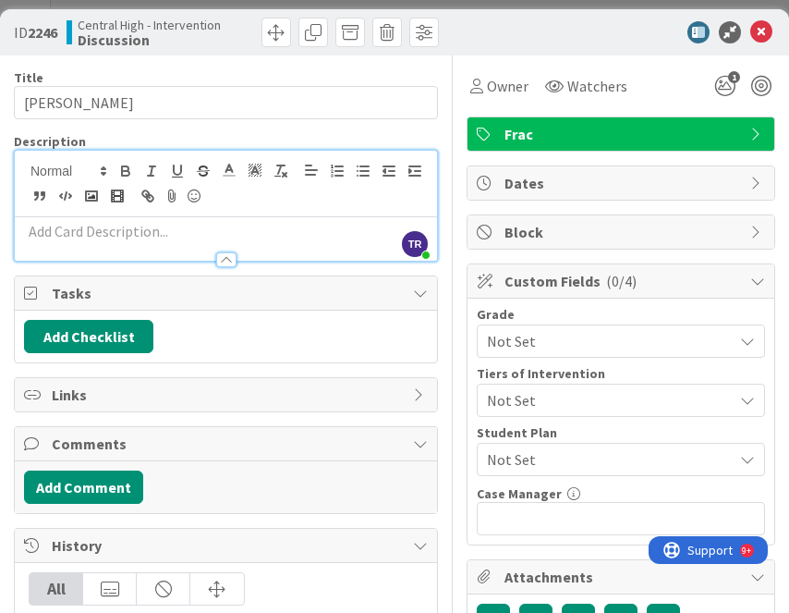
click at [73, 235] on p at bounding box center [226, 231] width 404 height 21
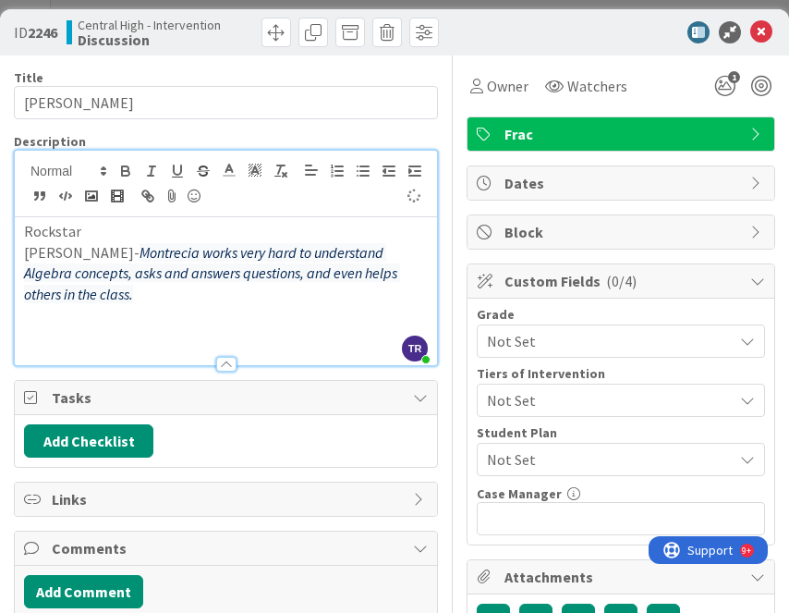
type input "[PERSON_NAME]"
click at [765, 34] on icon at bounding box center [762, 32] width 22 height 22
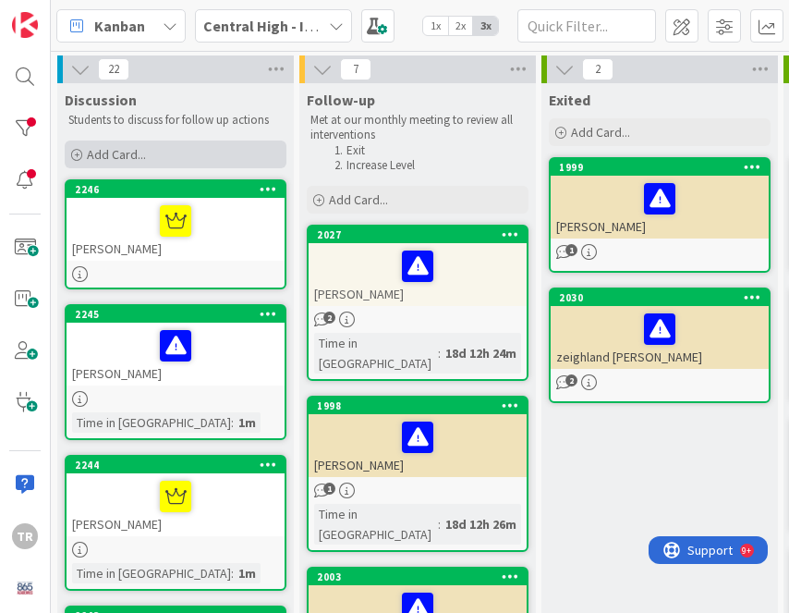
click at [122, 149] on span "Add Card..." at bounding box center [116, 154] width 59 height 17
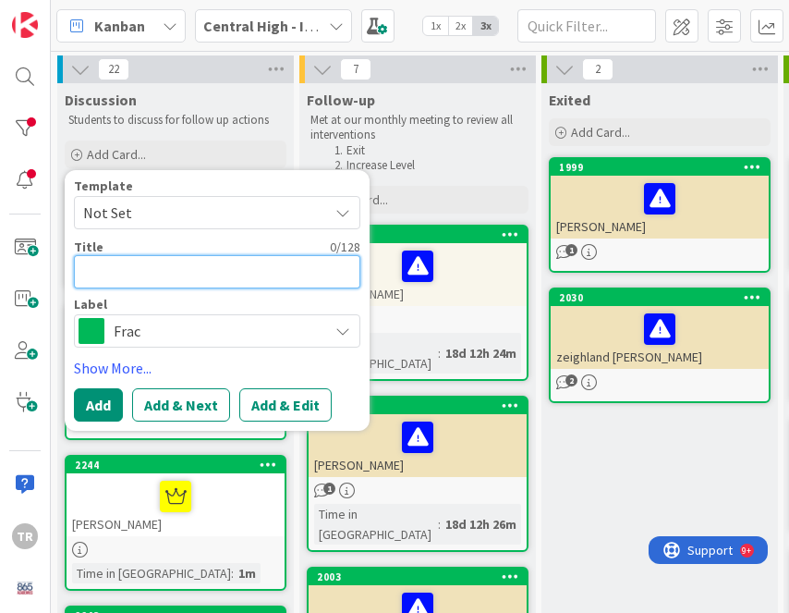
click at [214, 278] on textarea at bounding box center [217, 271] width 287 height 33
paste textarea "[PERSON_NAME] ([PERSON_NAME]) [PERSON_NAME]"
type textarea "x"
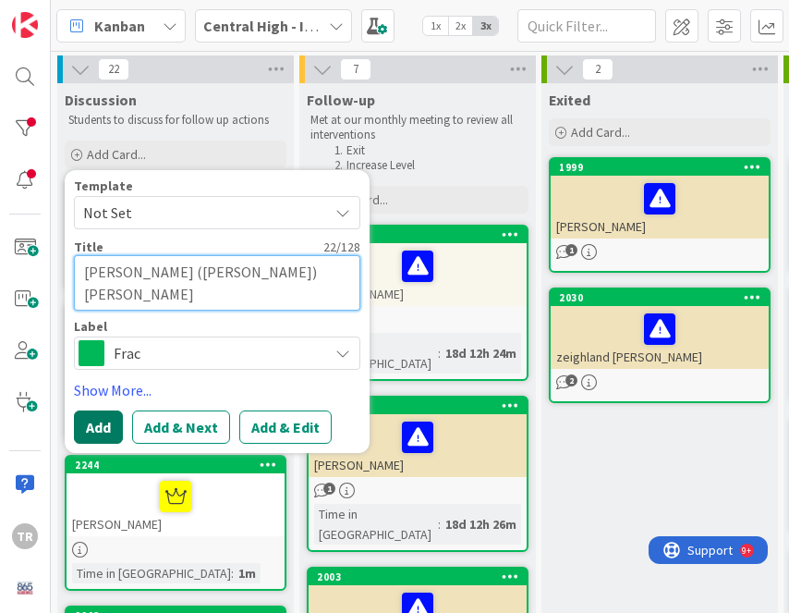
type textarea "[PERSON_NAME] ([PERSON_NAME]) [PERSON_NAME]"
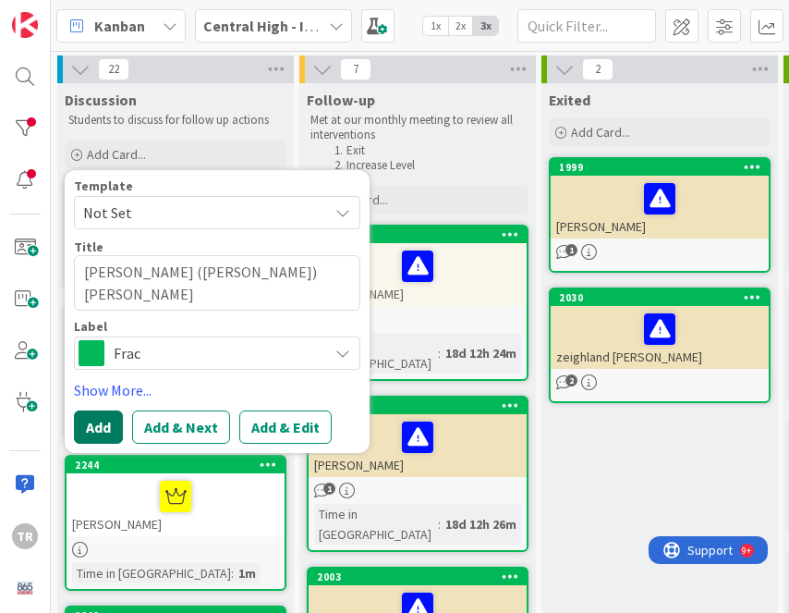
click at [105, 422] on button "Add" at bounding box center [98, 426] width 49 height 33
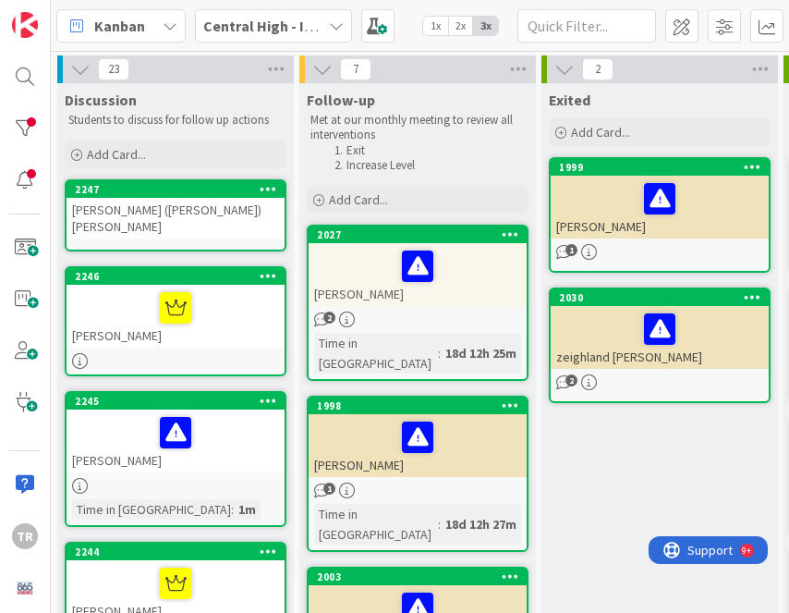
click at [170, 218] on div "[PERSON_NAME] ([PERSON_NAME]) [PERSON_NAME]" at bounding box center [176, 218] width 218 height 41
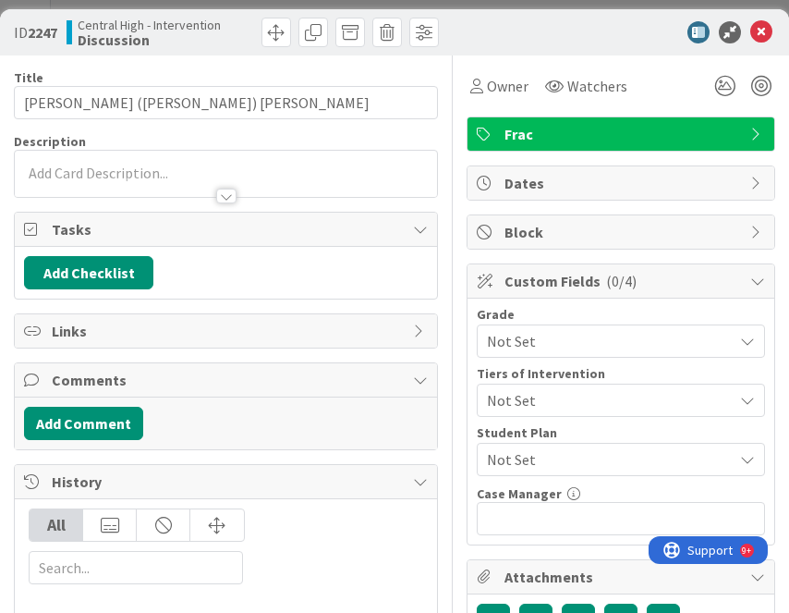
type input "[PERSON_NAME] ([PERSON_NAME]) [PERSON_NAME]"
click at [92, 167] on div "TR [PERSON_NAME] just joined" at bounding box center [226, 174] width 422 height 46
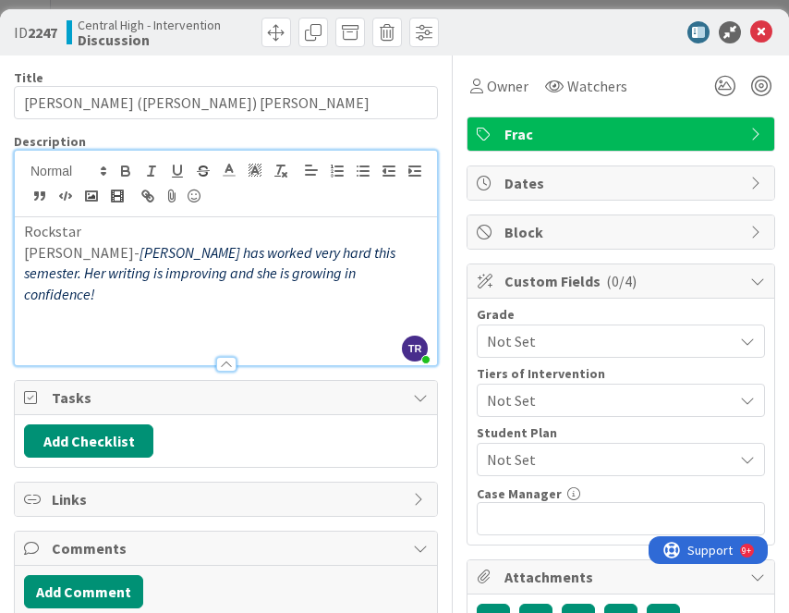
type input "[PERSON_NAME] ([PERSON_NAME]) [PERSON_NAME]"
click at [723, 79] on icon at bounding box center [725, 85] width 33 height 33
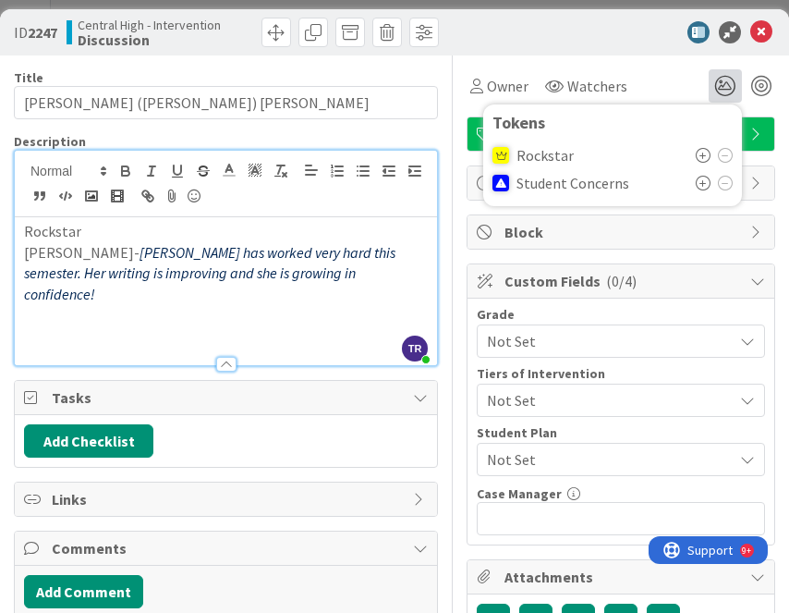
click at [704, 163] on icon at bounding box center [703, 155] width 15 height 15
click at [758, 49] on div "ID 2247 Central High - Intervention Discussion" at bounding box center [394, 32] width 789 height 46
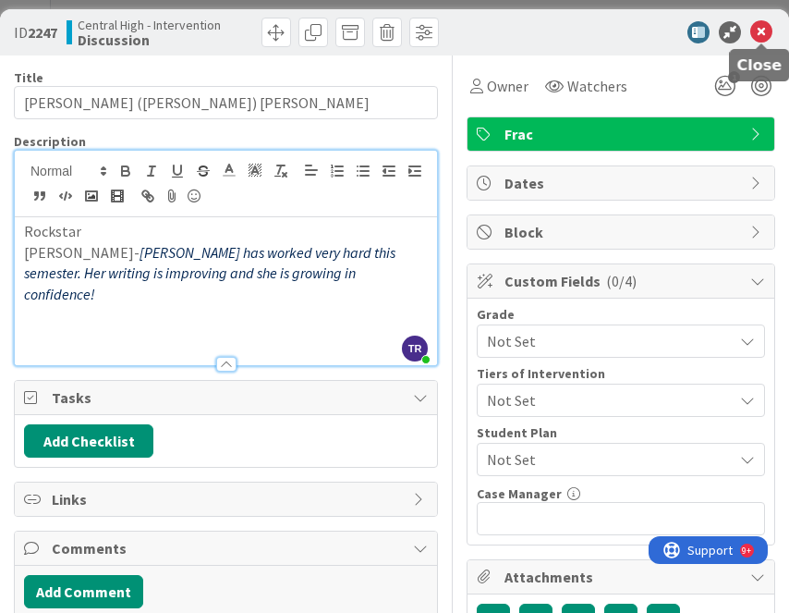
click at [760, 36] on icon at bounding box center [762, 32] width 22 height 22
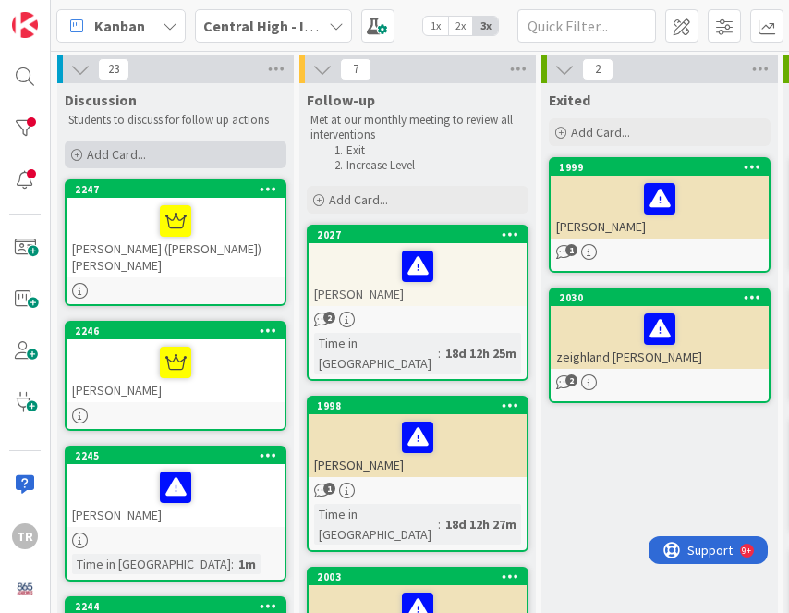
click at [129, 159] on span "Add Card..." at bounding box center [116, 154] width 59 height 17
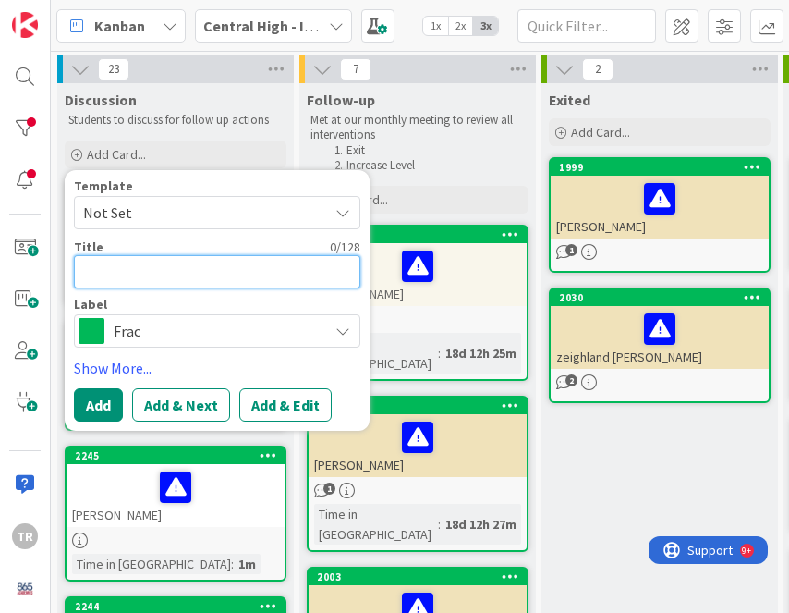
click at [188, 288] on textarea at bounding box center [217, 271] width 287 height 33
click at [188, 276] on textarea at bounding box center [217, 271] width 287 height 33
paste textarea "Catty [PERSON_NAME]"
type textarea "x"
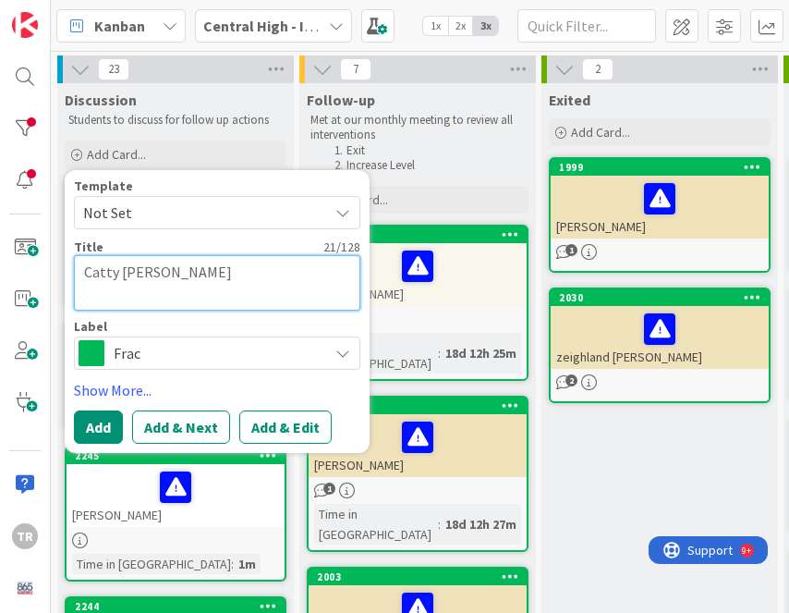
type textarea "Catty [PERSON_NAME]"
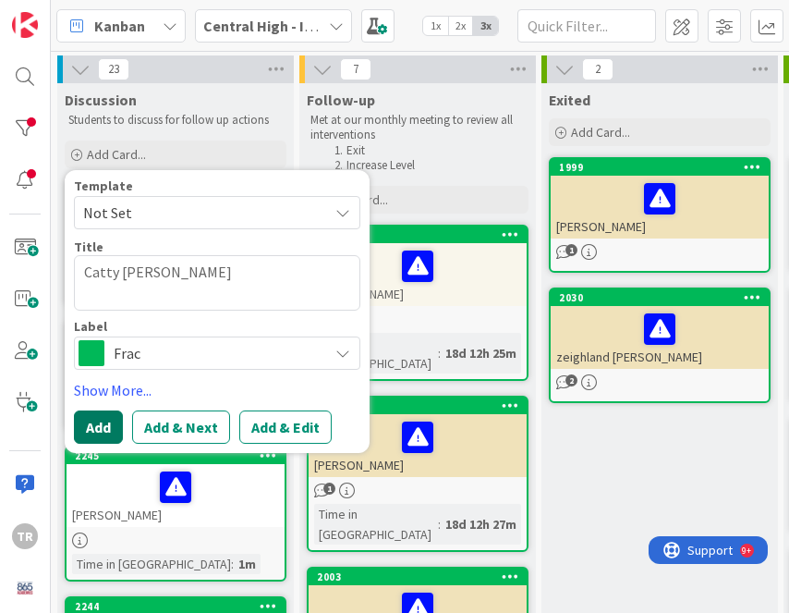
click at [98, 437] on button "Add" at bounding box center [98, 426] width 49 height 33
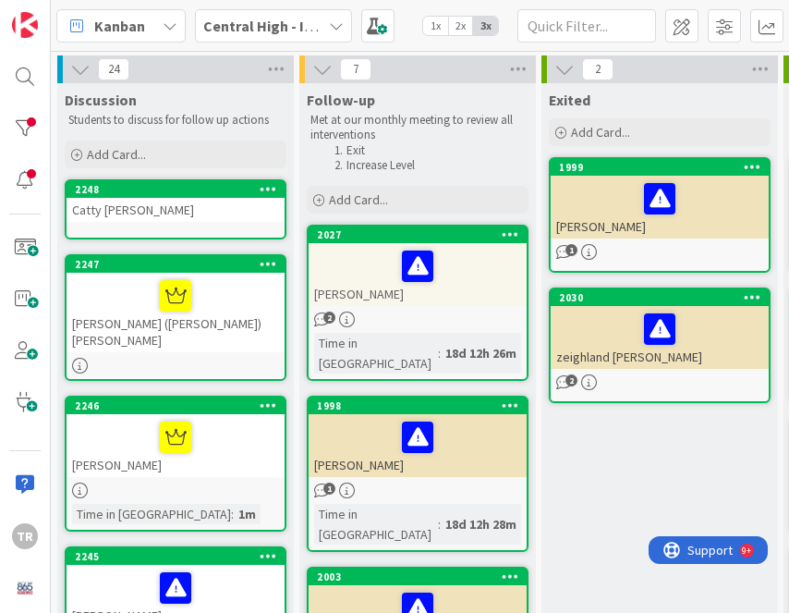
click at [145, 212] on div "Catty [PERSON_NAME]" at bounding box center [176, 210] width 218 height 24
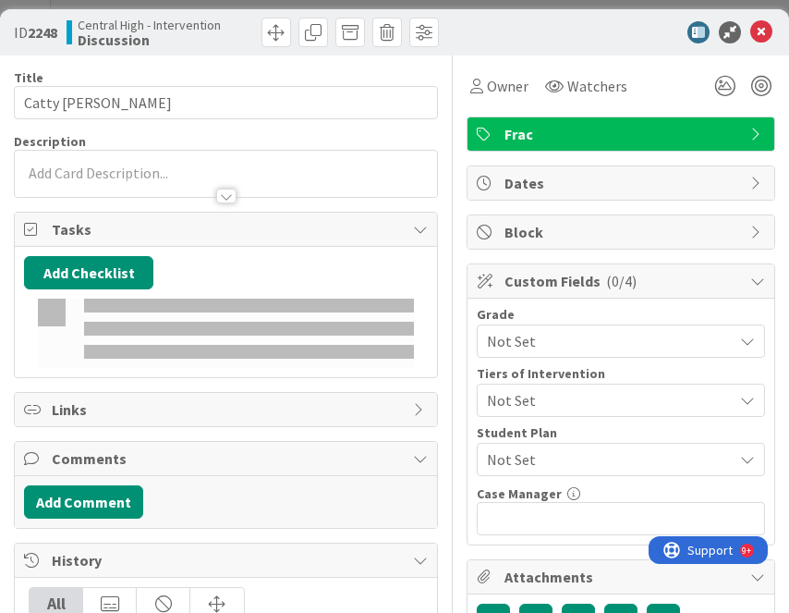
type input "Catty [PERSON_NAME]"
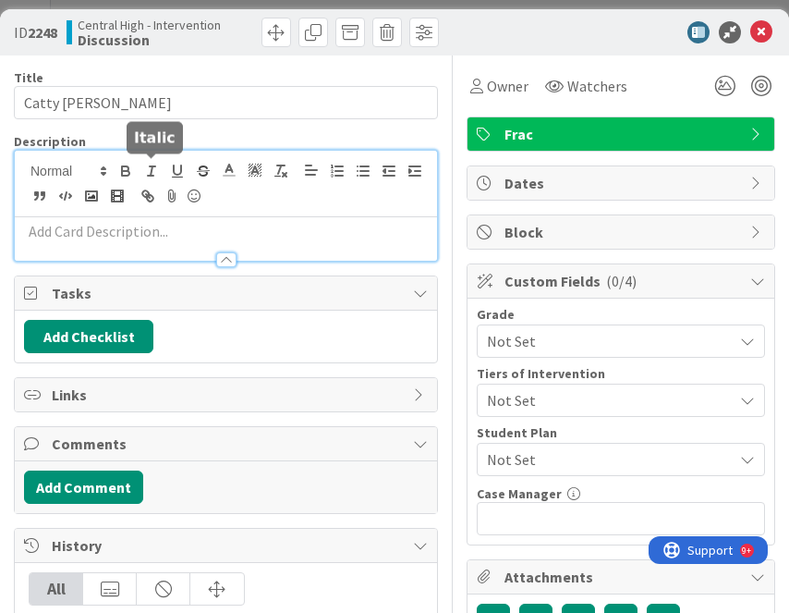
click at [149, 165] on div at bounding box center [226, 206] width 422 height 110
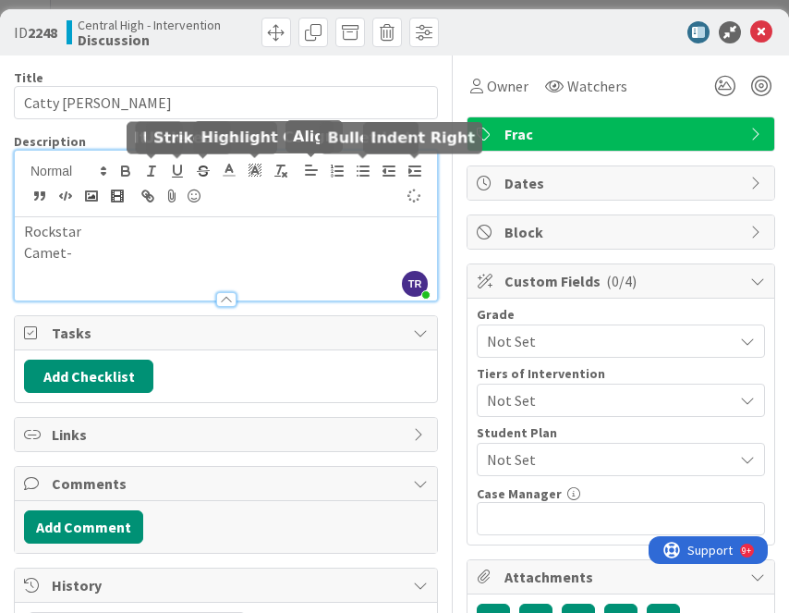
type input "Catty [PERSON_NAME]"
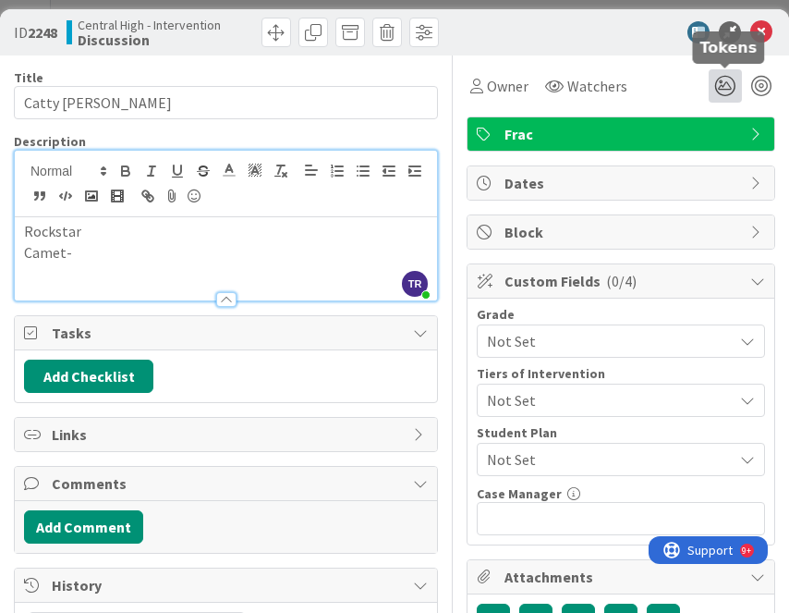
click at [720, 92] on icon at bounding box center [725, 85] width 33 height 33
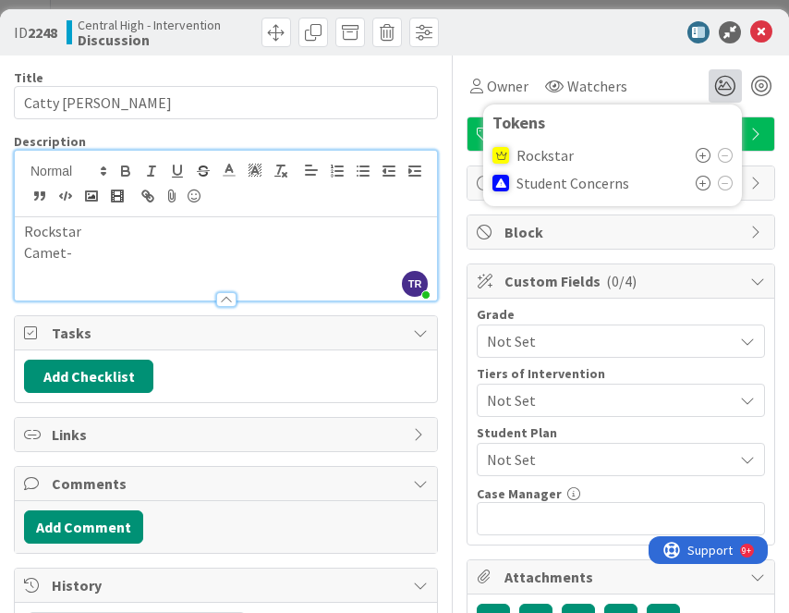
click at [707, 159] on icon at bounding box center [703, 155] width 15 height 15
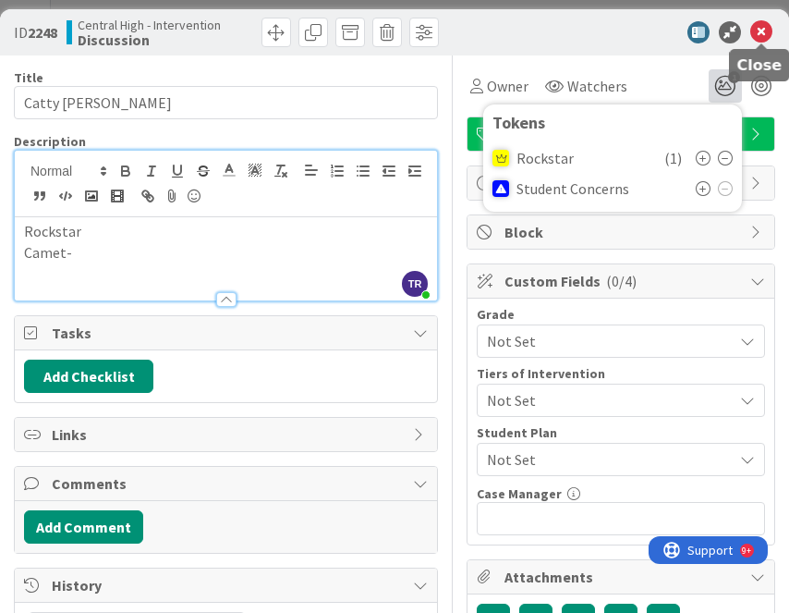
click at [771, 25] on icon at bounding box center [762, 32] width 22 height 22
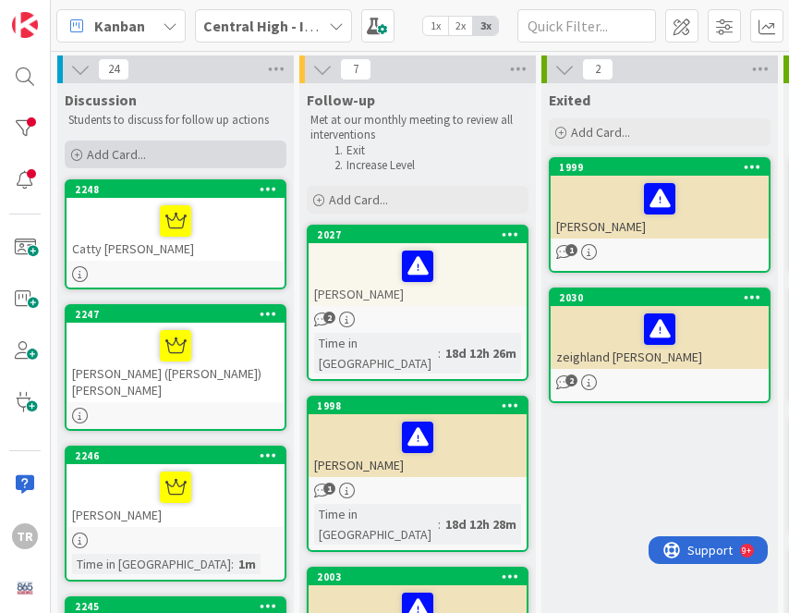
click at [153, 160] on div "Add Card..." at bounding box center [176, 155] width 222 height 28
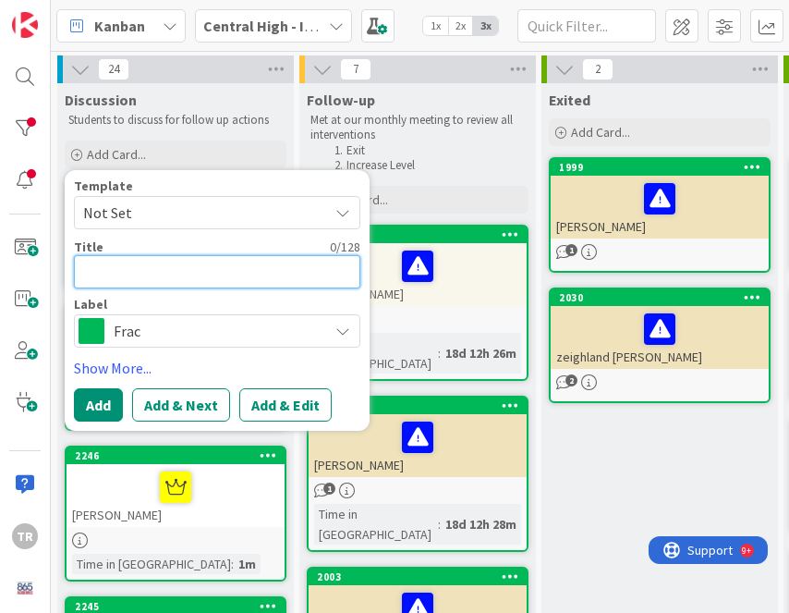
paste textarea "[PERSON_NAME]"
type textarea "x"
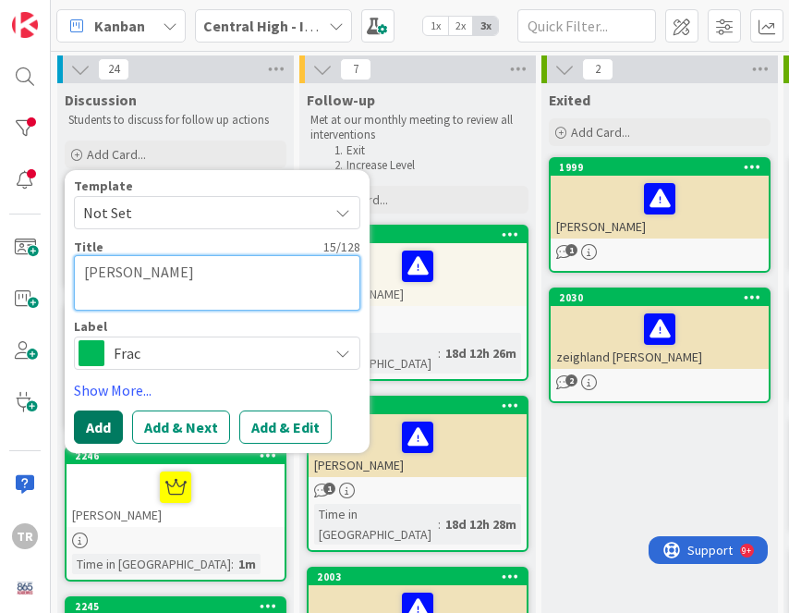
type textarea "[PERSON_NAME]"
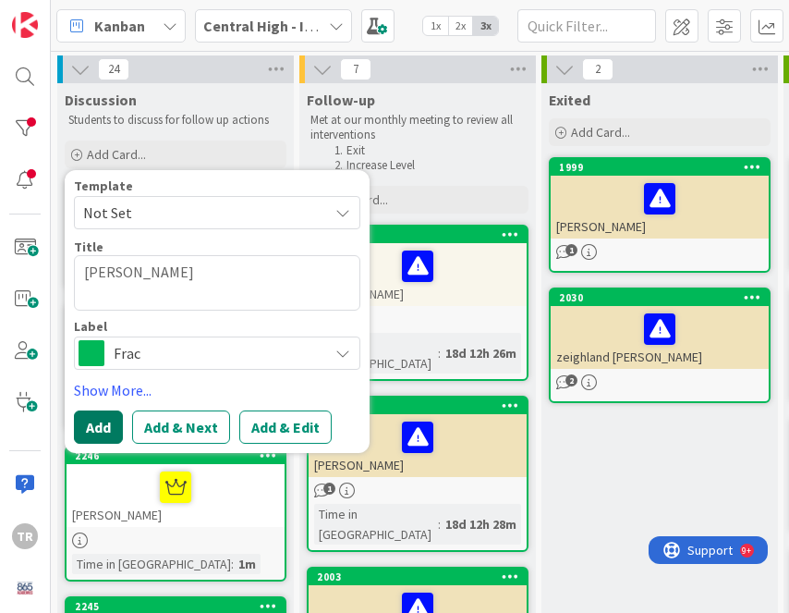
click at [105, 422] on button "Add" at bounding box center [98, 426] width 49 height 33
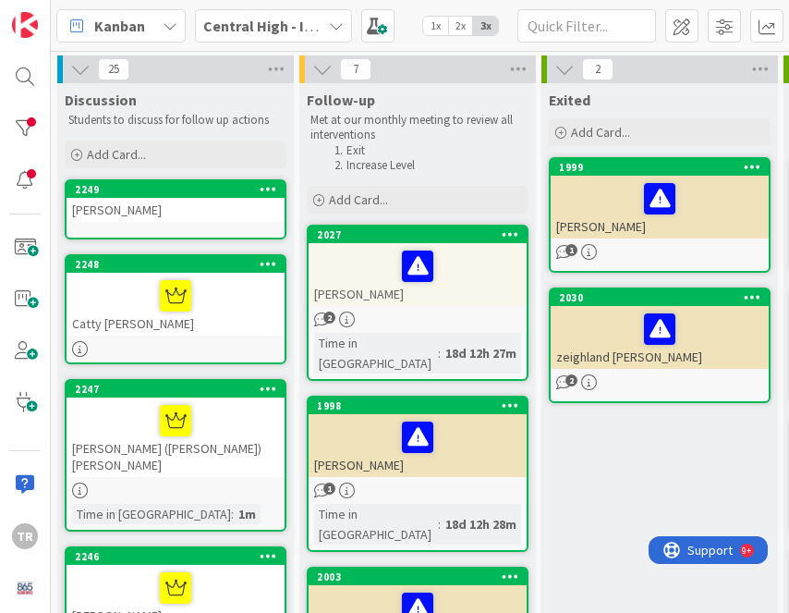
click at [139, 216] on div "[PERSON_NAME]" at bounding box center [176, 210] width 218 height 24
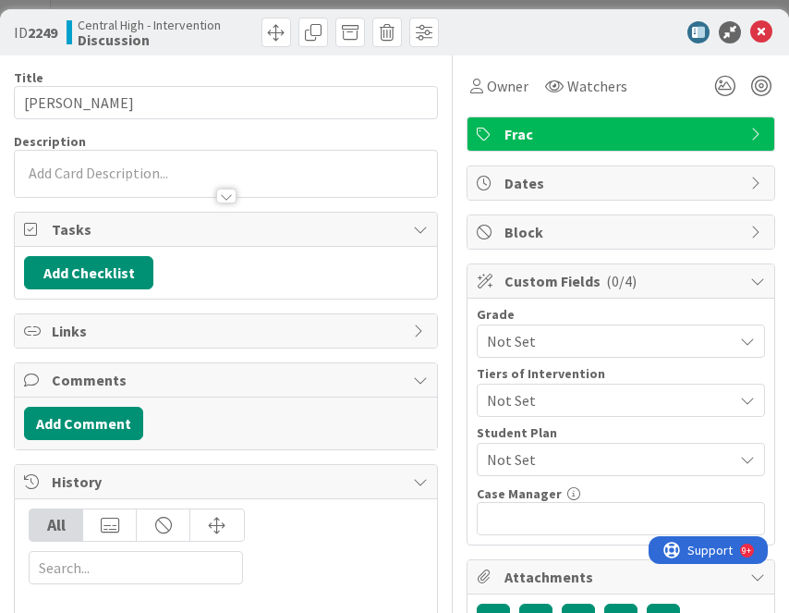
type input "[PERSON_NAME]"
click at [153, 164] on div "TR [PERSON_NAME] just joined" at bounding box center [226, 174] width 422 height 46
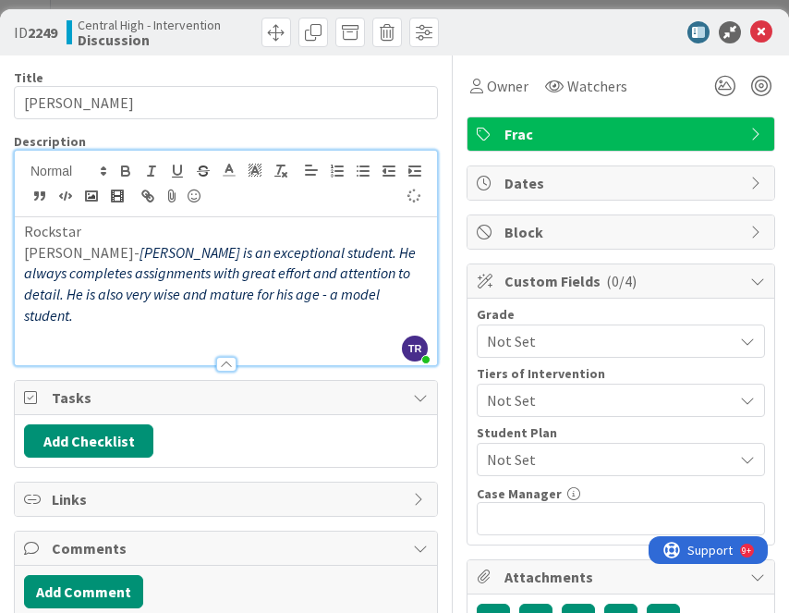
type input "[PERSON_NAME]"
click at [724, 85] on icon at bounding box center [725, 85] width 33 height 33
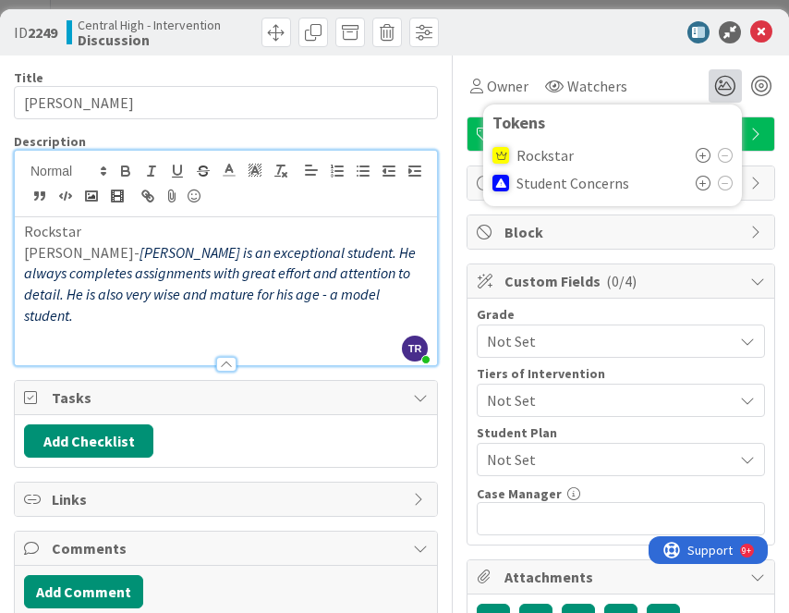
click at [711, 153] on div at bounding box center [714, 155] width 37 height 15
click at [707, 153] on icon at bounding box center [703, 155] width 15 height 15
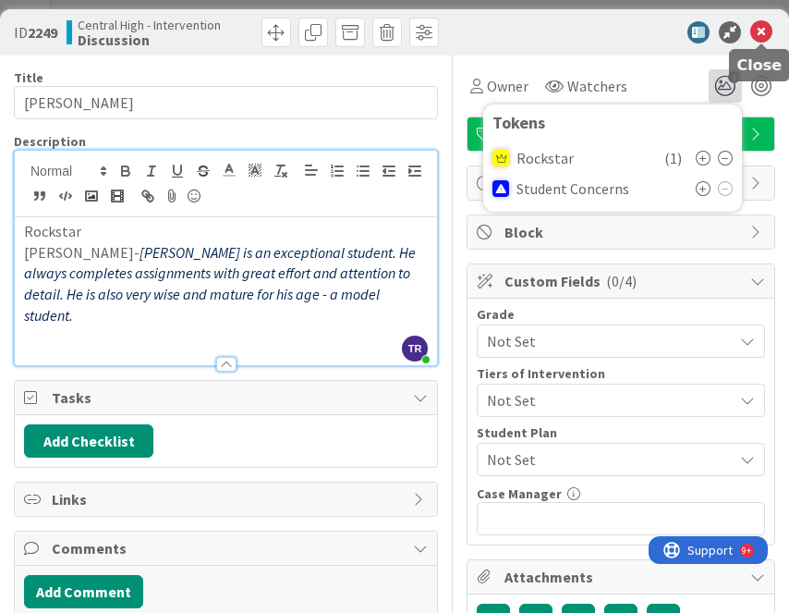
click at [764, 37] on icon at bounding box center [762, 32] width 22 height 22
